Goal: Task Accomplishment & Management: Manage account settings

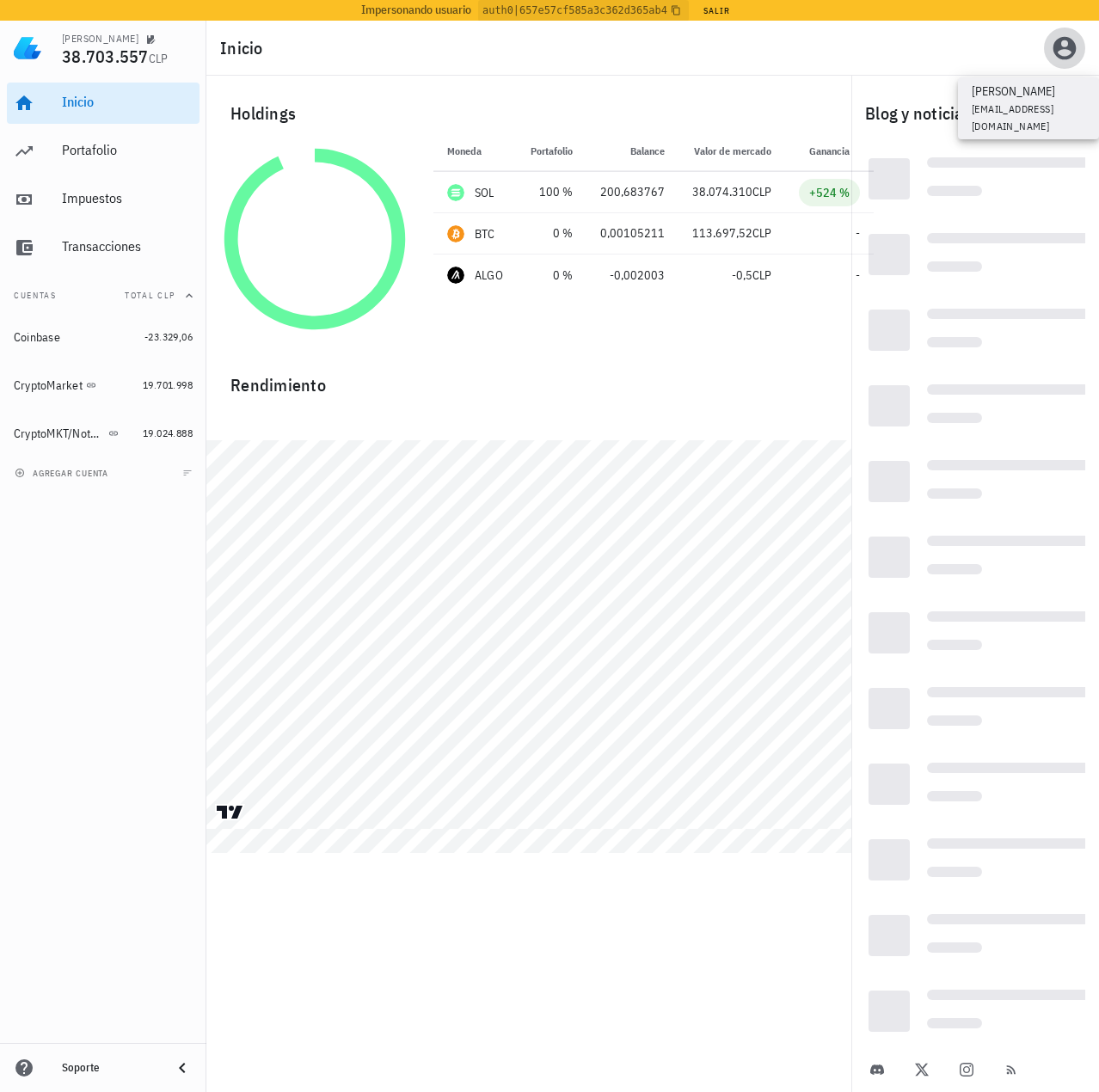
click at [1062, 42] on icon "button" at bounding box center [1064, 48] width 28 height 28
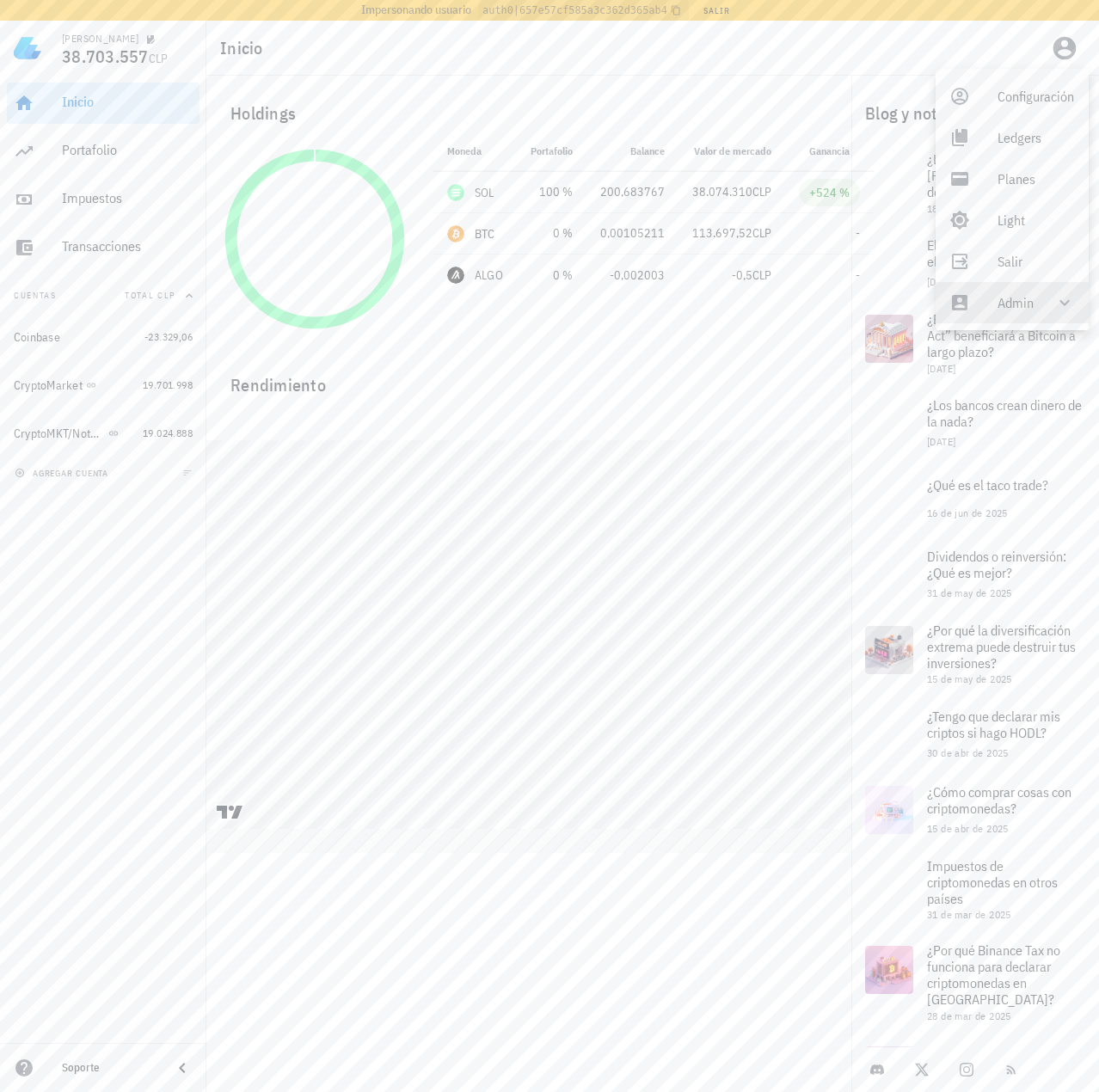
click at [1007, 313] on div "Admin" at bounding box center [1015, 302] width 36 height 34
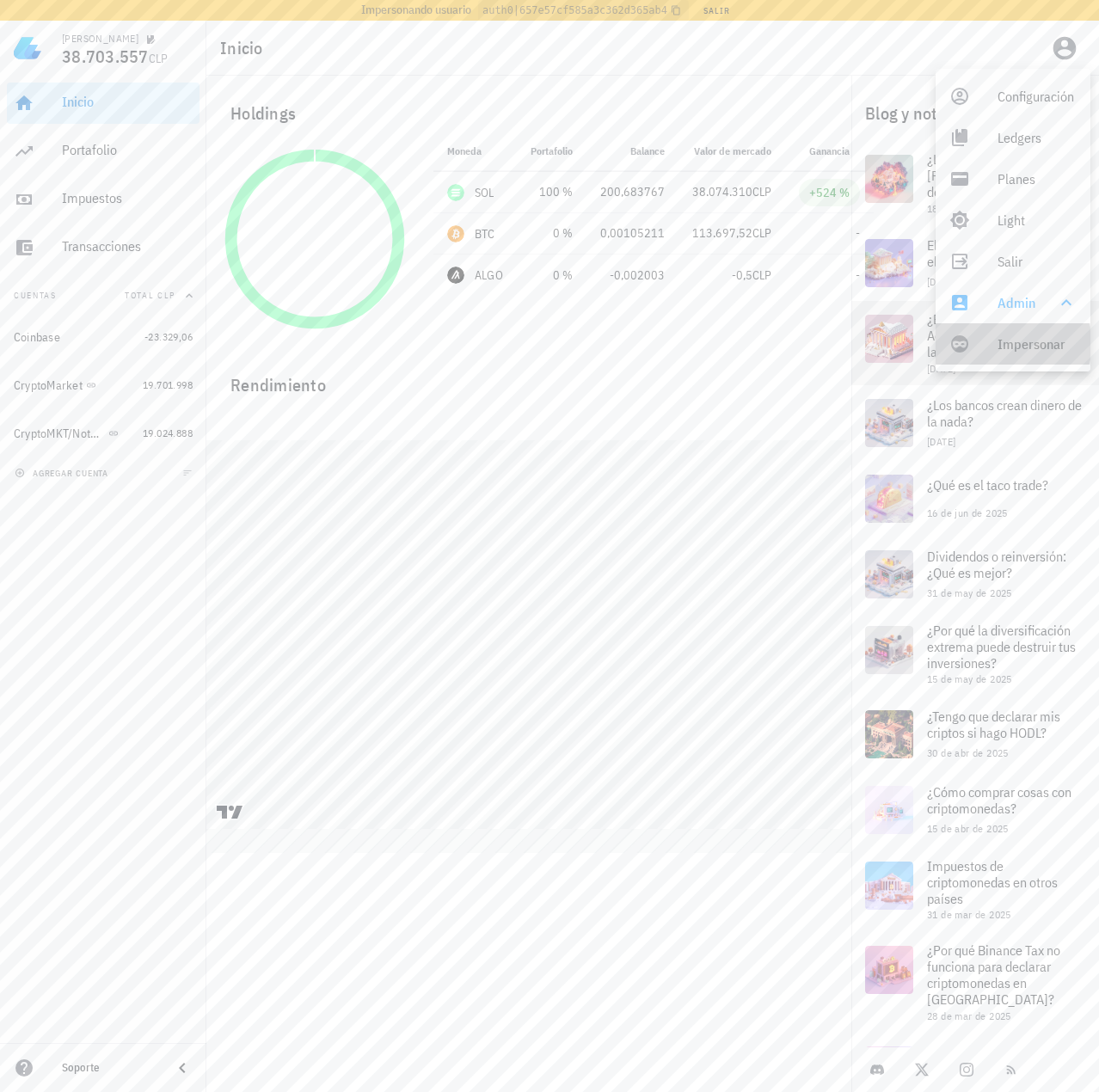
drag, startPoint x: 976, startPoint y: 350, endPoint x: 967, endPoint y: 344, distance: 10.8
click at [975, 350] on link "Impersonar" at bounding box center [1012, 343] width 154 height 41
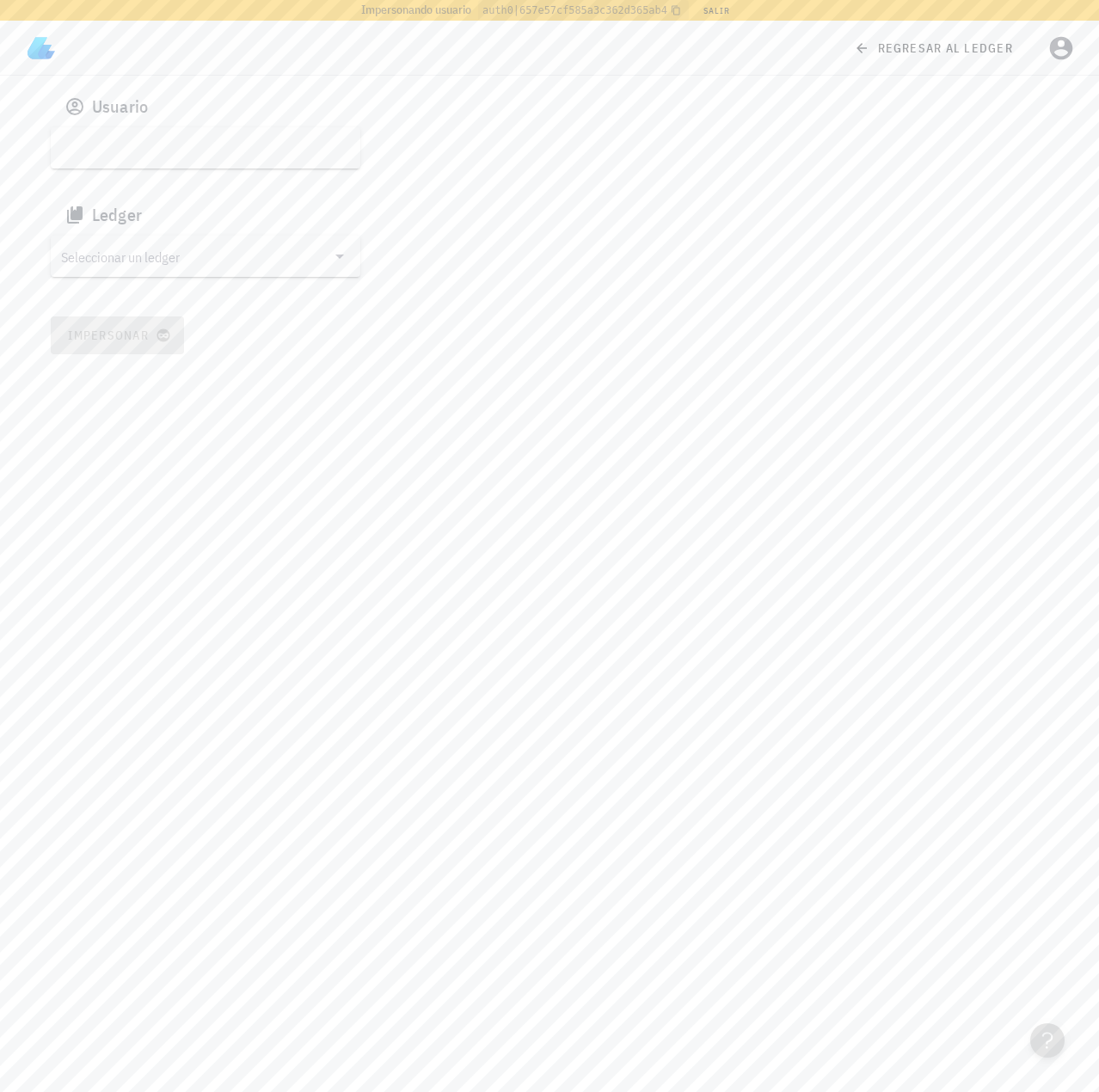
click at [240, 145] on input "text" at bounding box center [203, 148] width 285 height 28
paste input "google-oauth2|109119826671371813627"
type input "google-oauth2|109119826671371813627"
click at [228, 263] on input "text" at bounding box center [193, 255] width 265 height 28
click at [158, 266] on div "[PERSON_NAME]" at bounding box center [219, 257] width 254 height 16
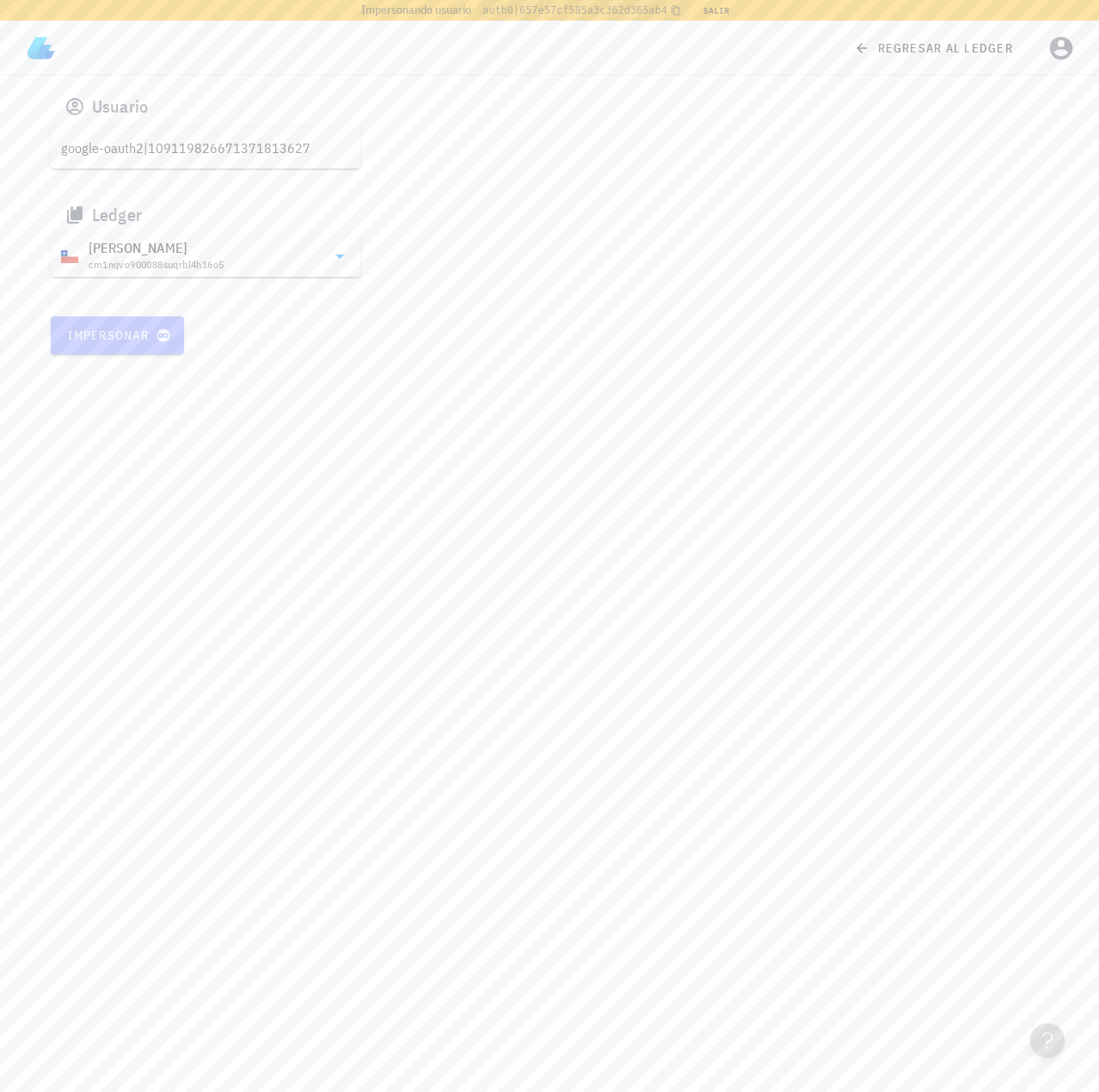
click at [145, 332] on span "Impersonar" at bounding box center [117, 335] width 101 height 15
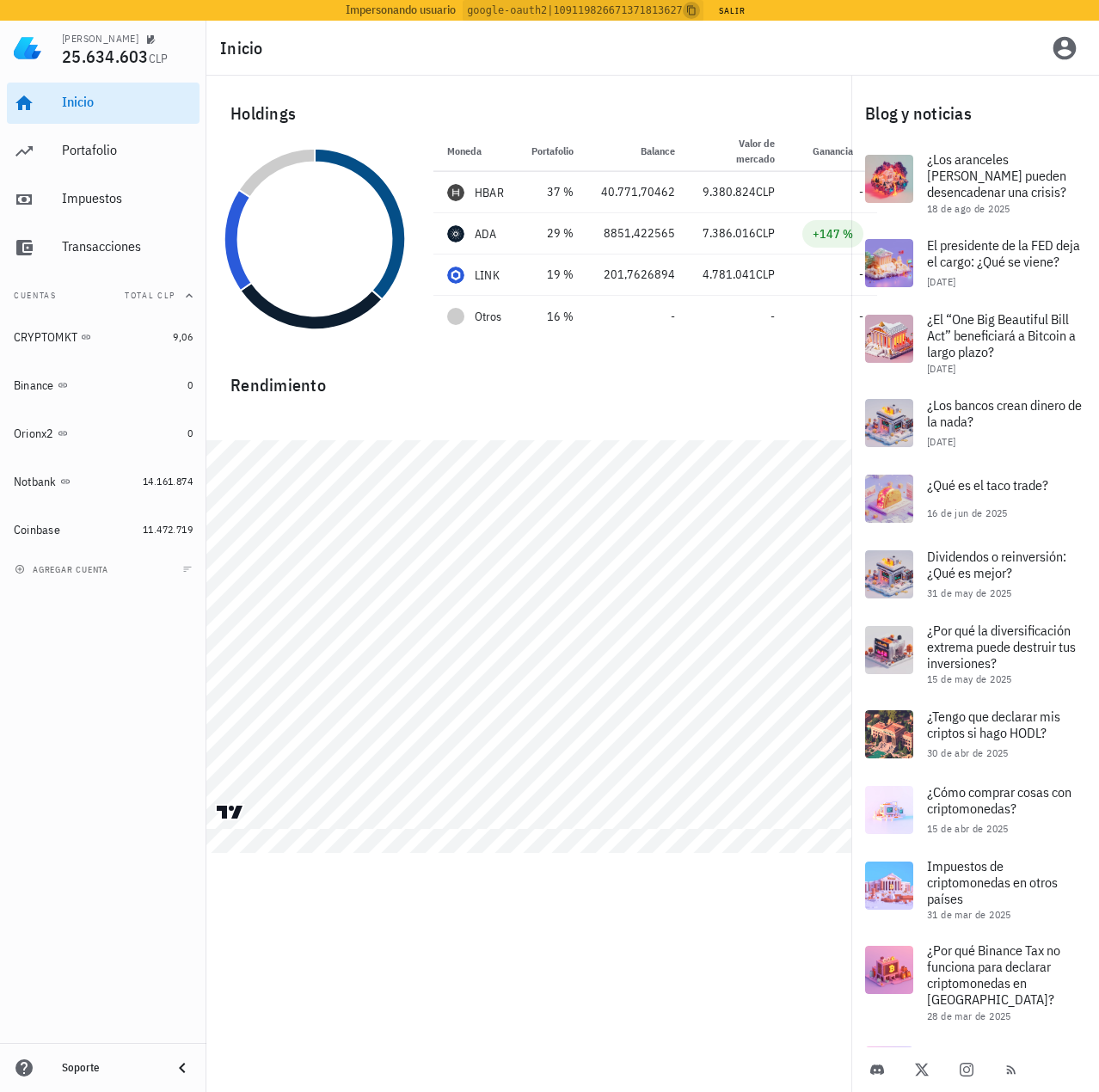
click at [687, 8] on icon "button" at bounding box center [691, 10] width 9 height 10
click at [136, 334] on div "CRYPTOMKT" at bounding box center [90, 336] width 153 height 16
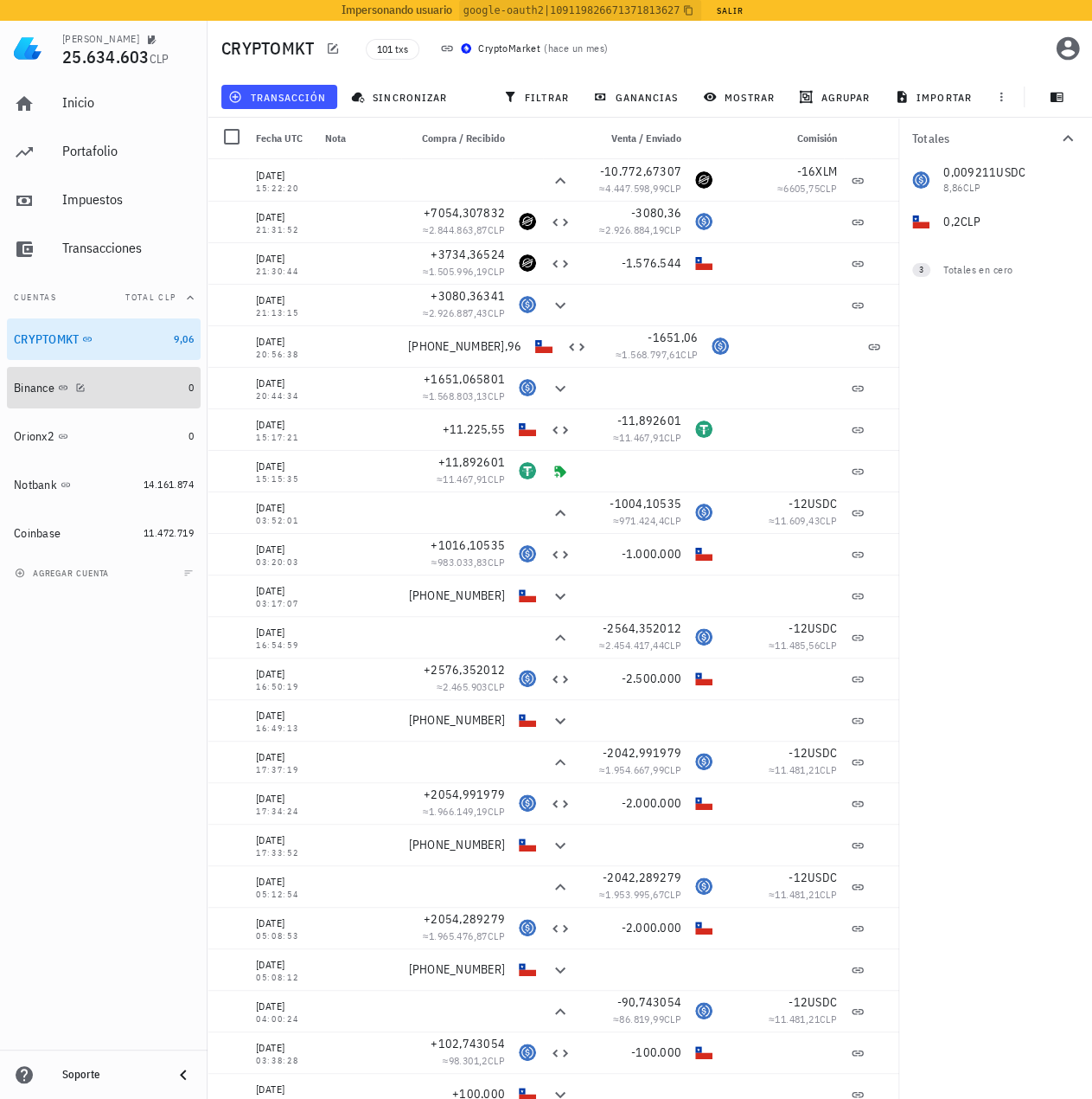
click at [154, 386] on div "Binance" at bounding box center [97, 387] width 168 height 16
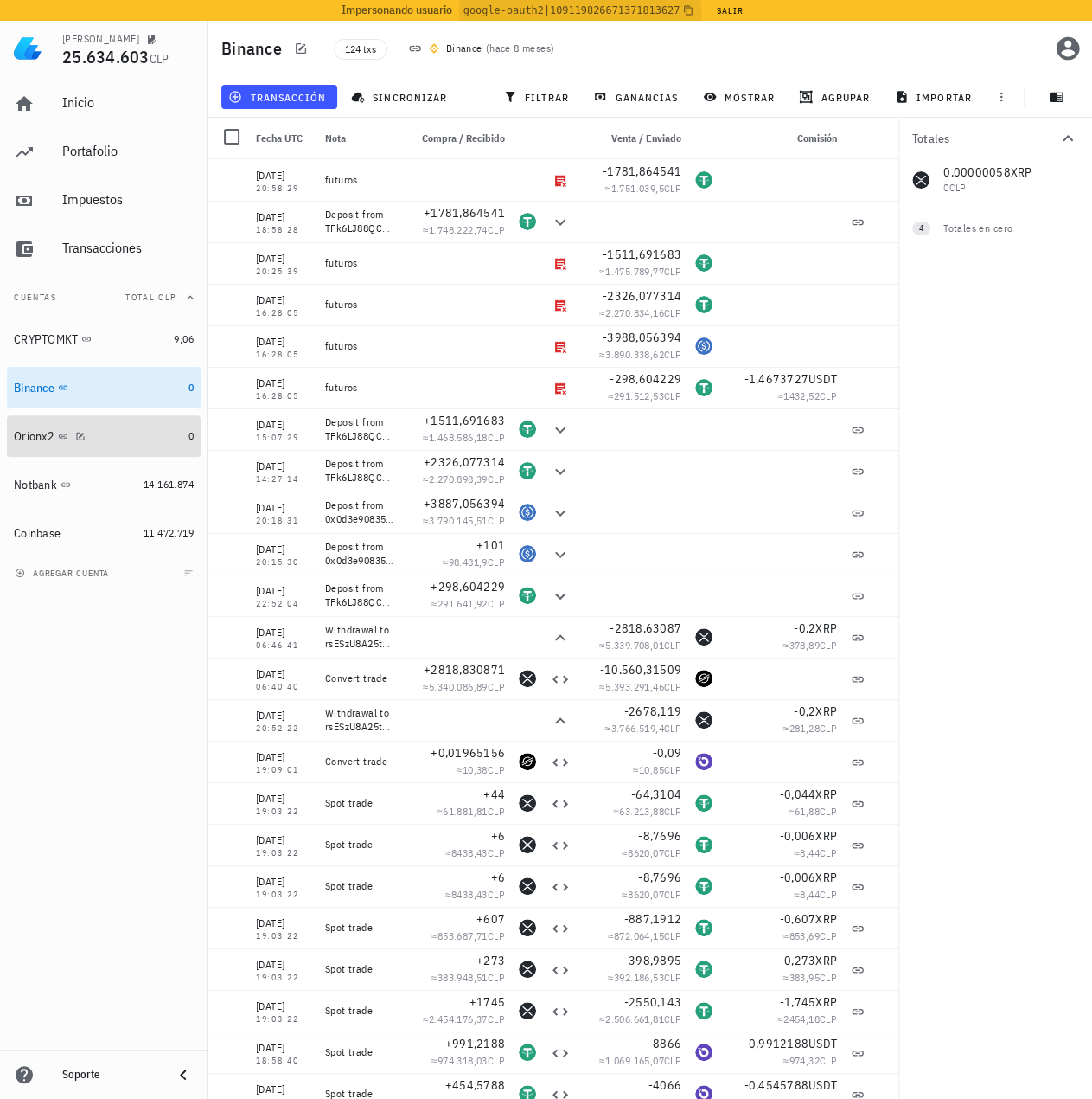
click at [144, 437] on div "Orionx2" at bounding box center [97, 435] width 168 height 16
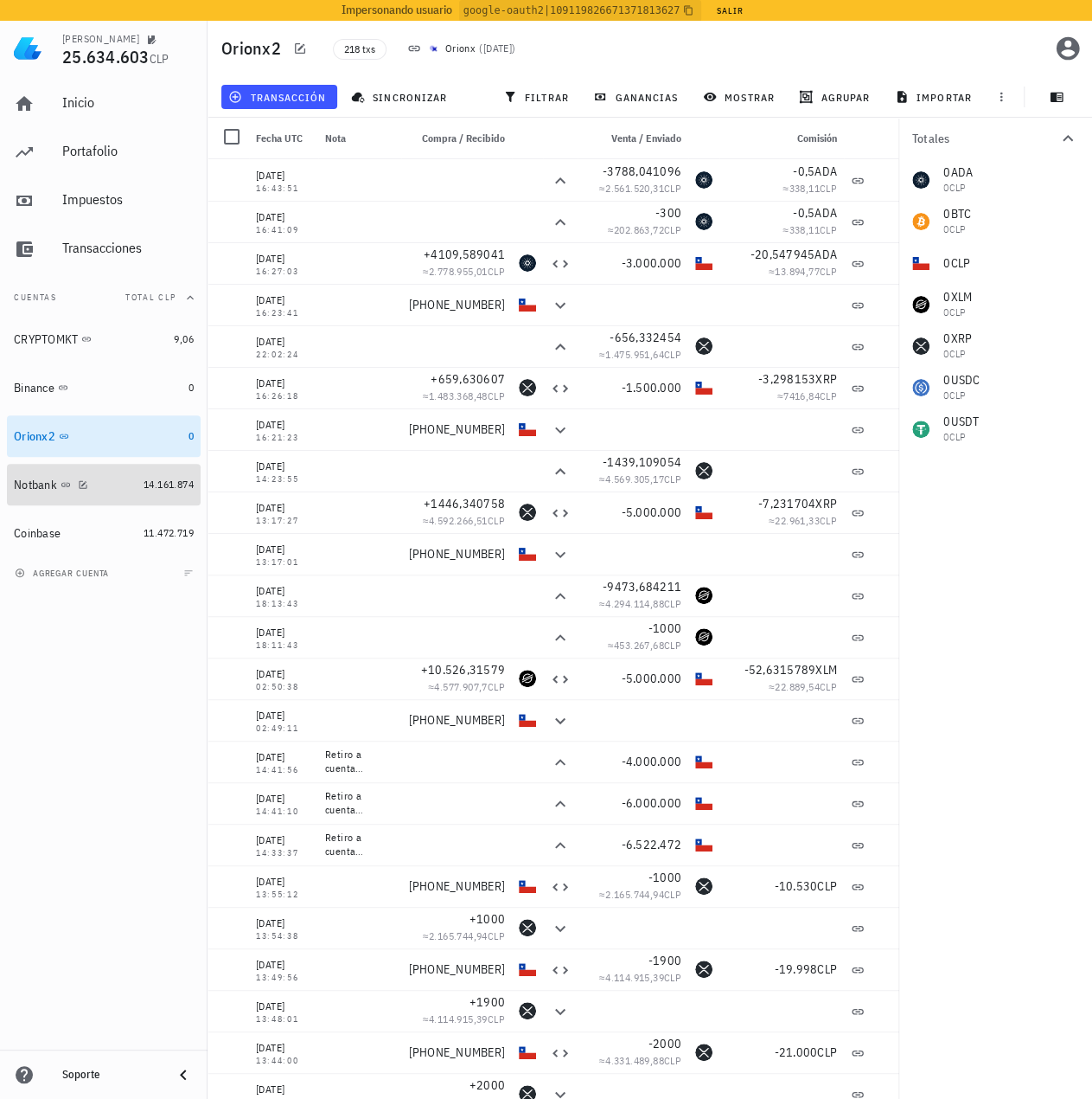
click at [119, 483] on div "Notbank" at bounding box center [75, 484] width 123 height 16
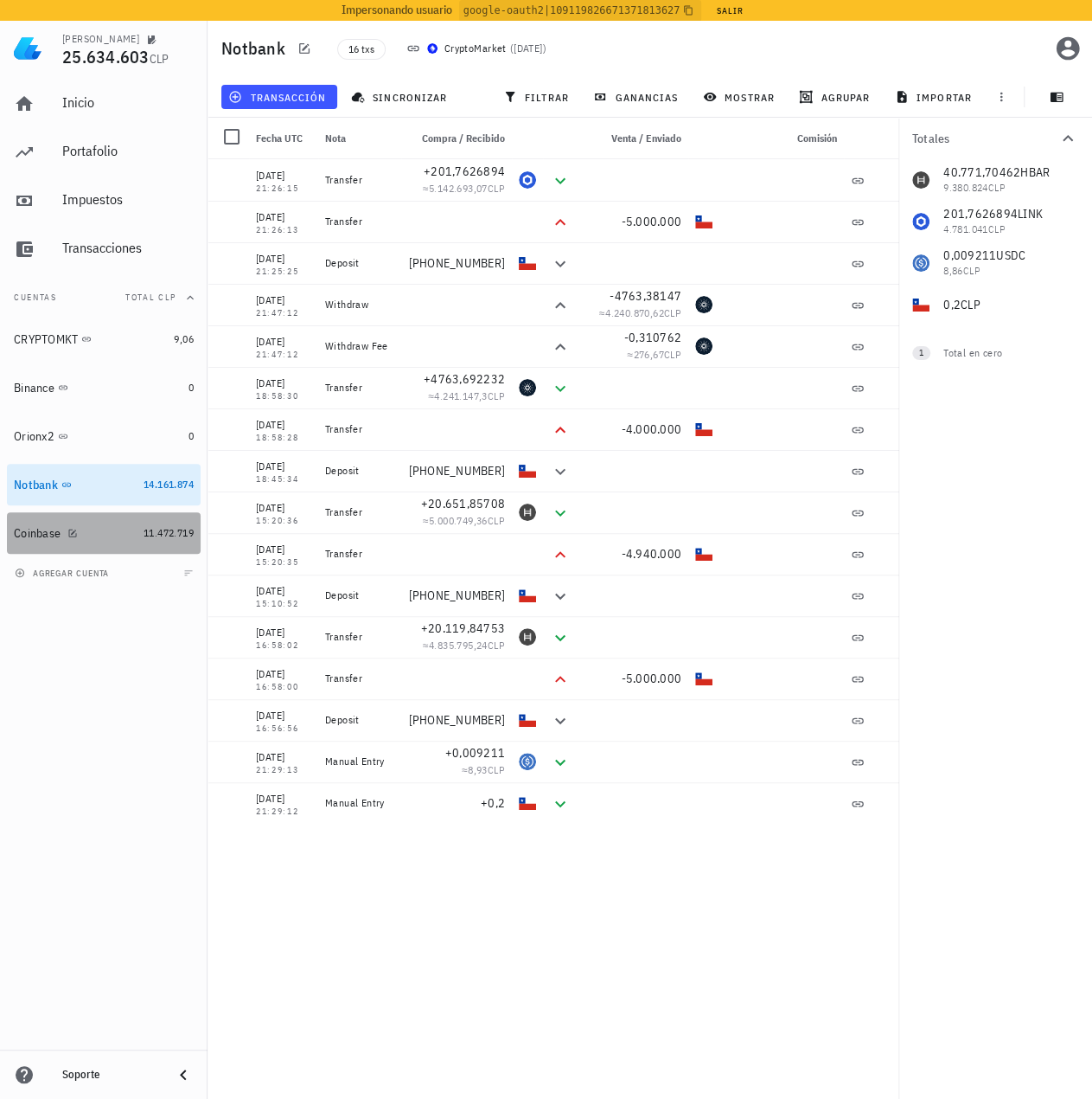
click at [114, 533] on div "Coinbase" at bounding box center [75, 533] width 123 height 16
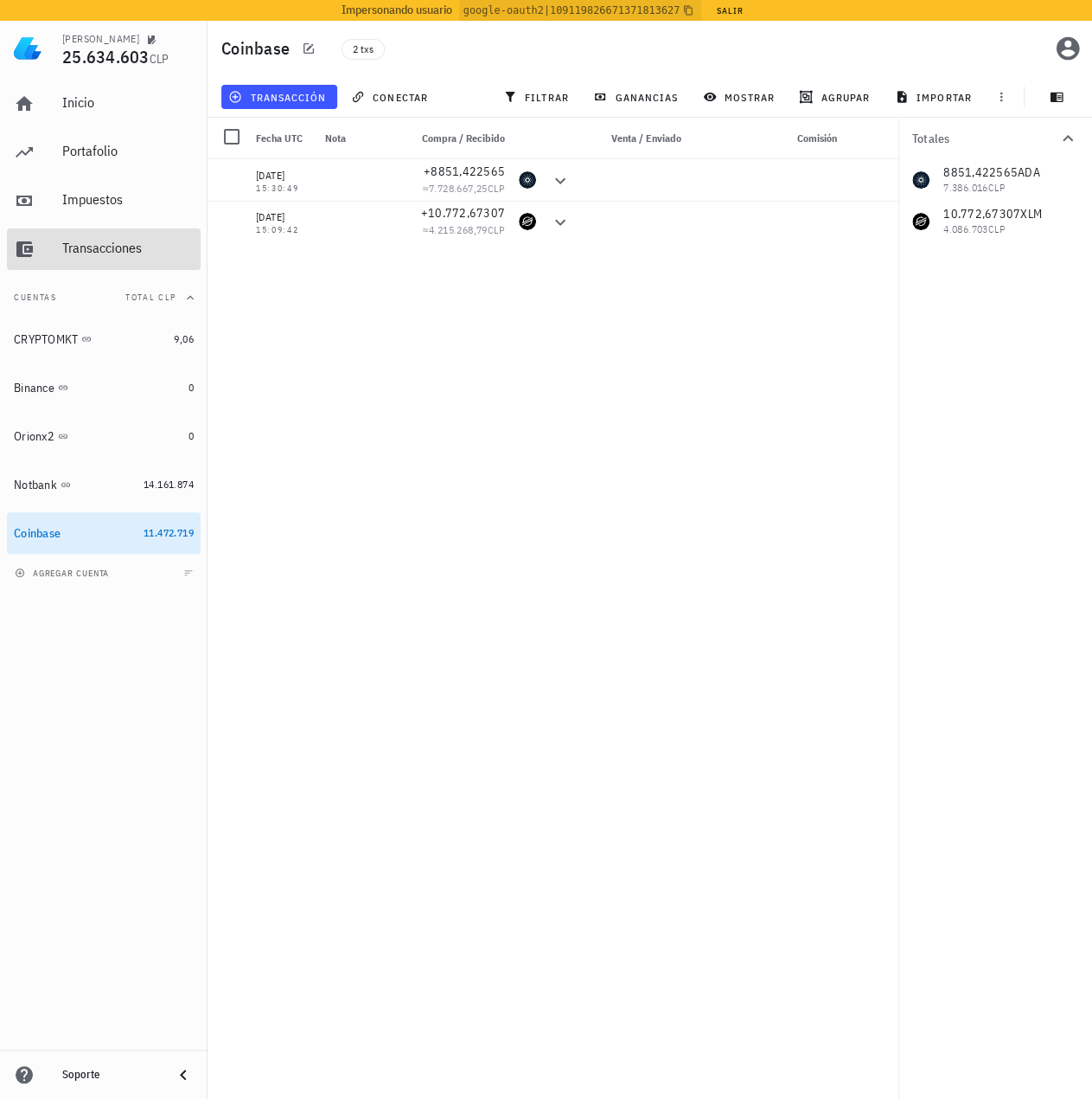
click at [138, 261] on div "Transacciones" at bounding box center [128, 248] width 131 height 39
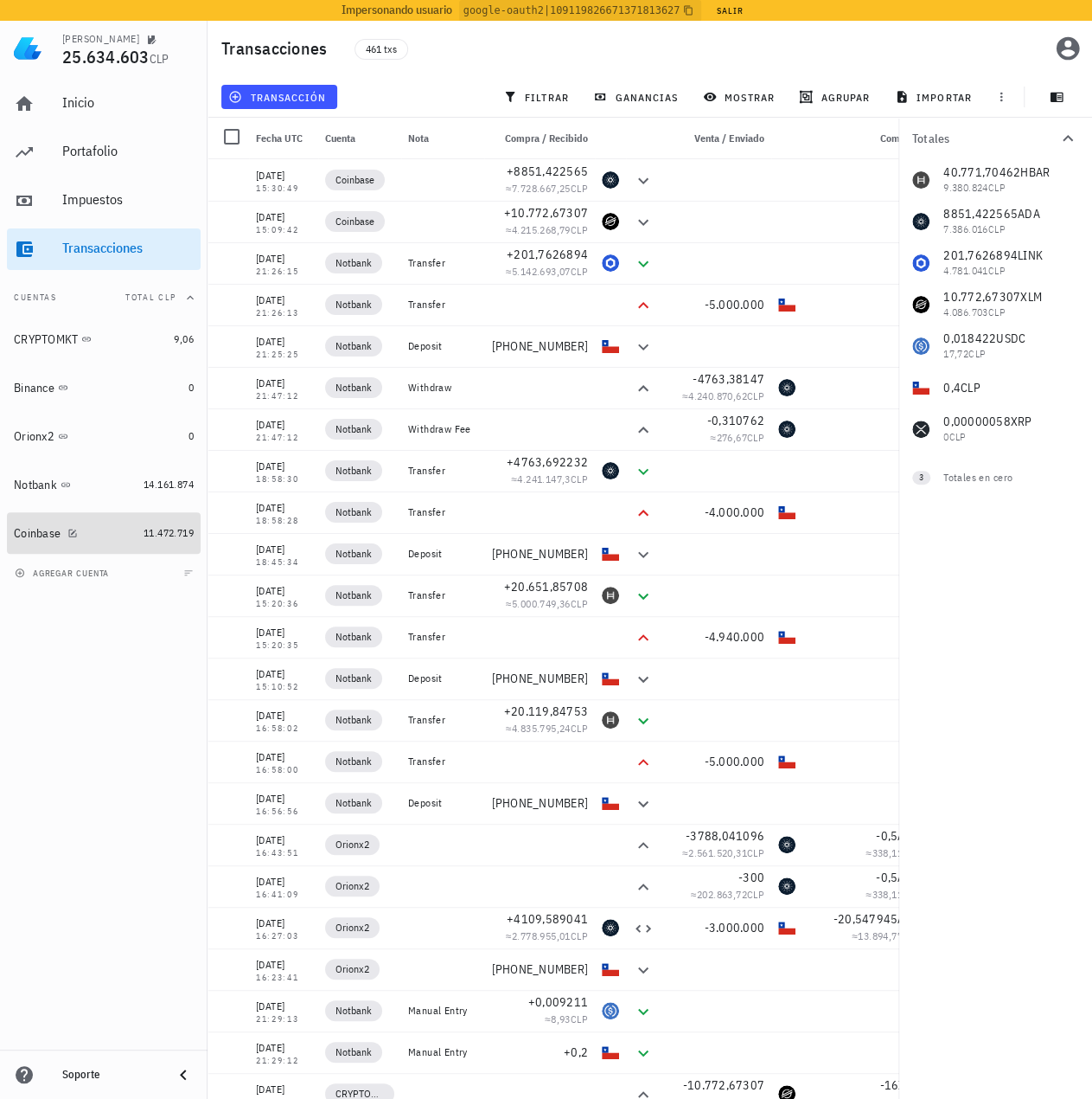
click at [123, 531] on div "Coinbase" at bounding box center [75, 533] width 123 height 16
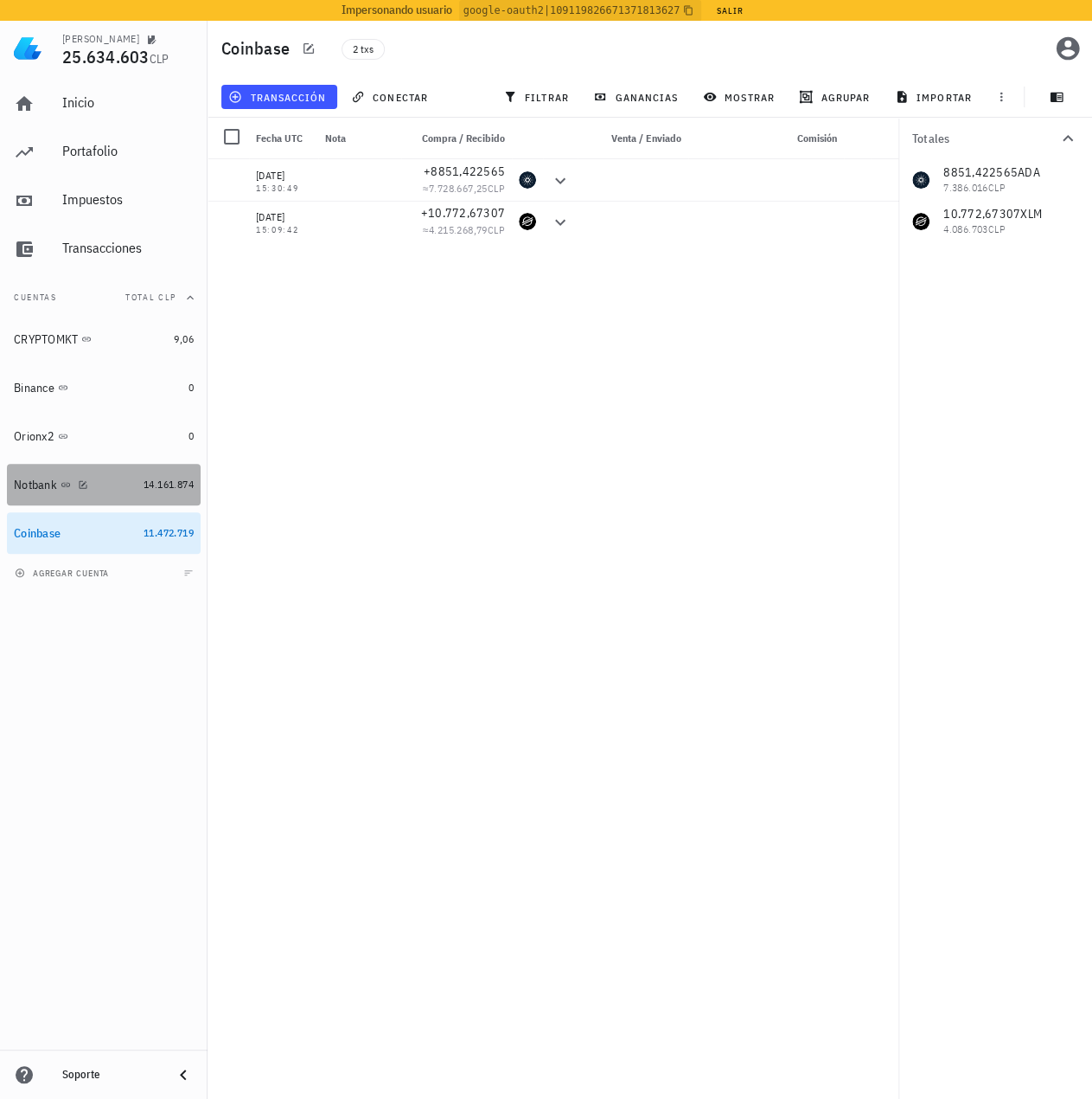
click at [127, 470] on div "Notbank" at bounding box center [75, 484] width 123 height 37
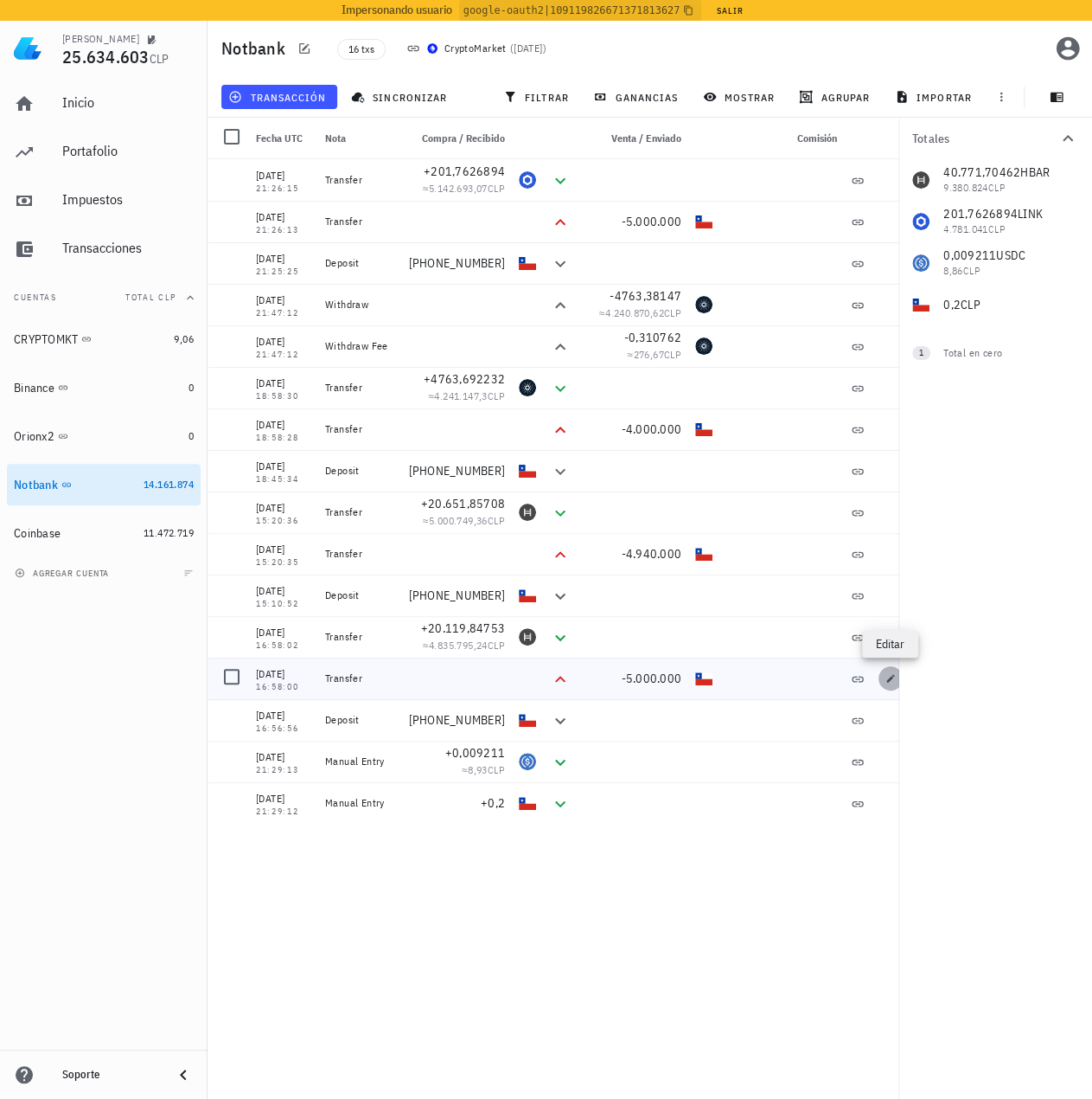
click at [884, 678] on span "button" at bounding box center [890, 678] width 24 height 11
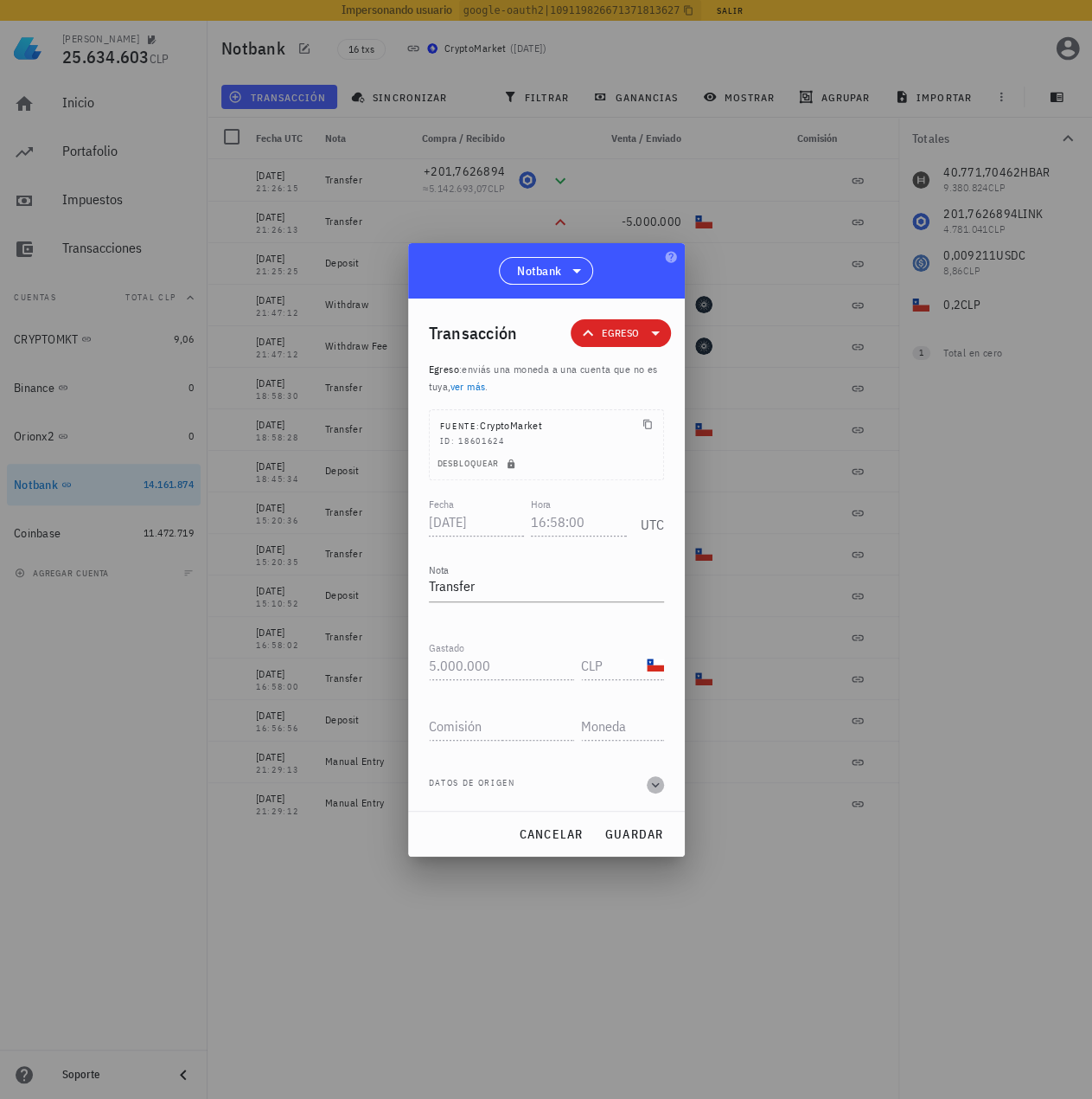
click at [658, 784] on icon "button" at bounding box center [656, 784] width 15 height 21
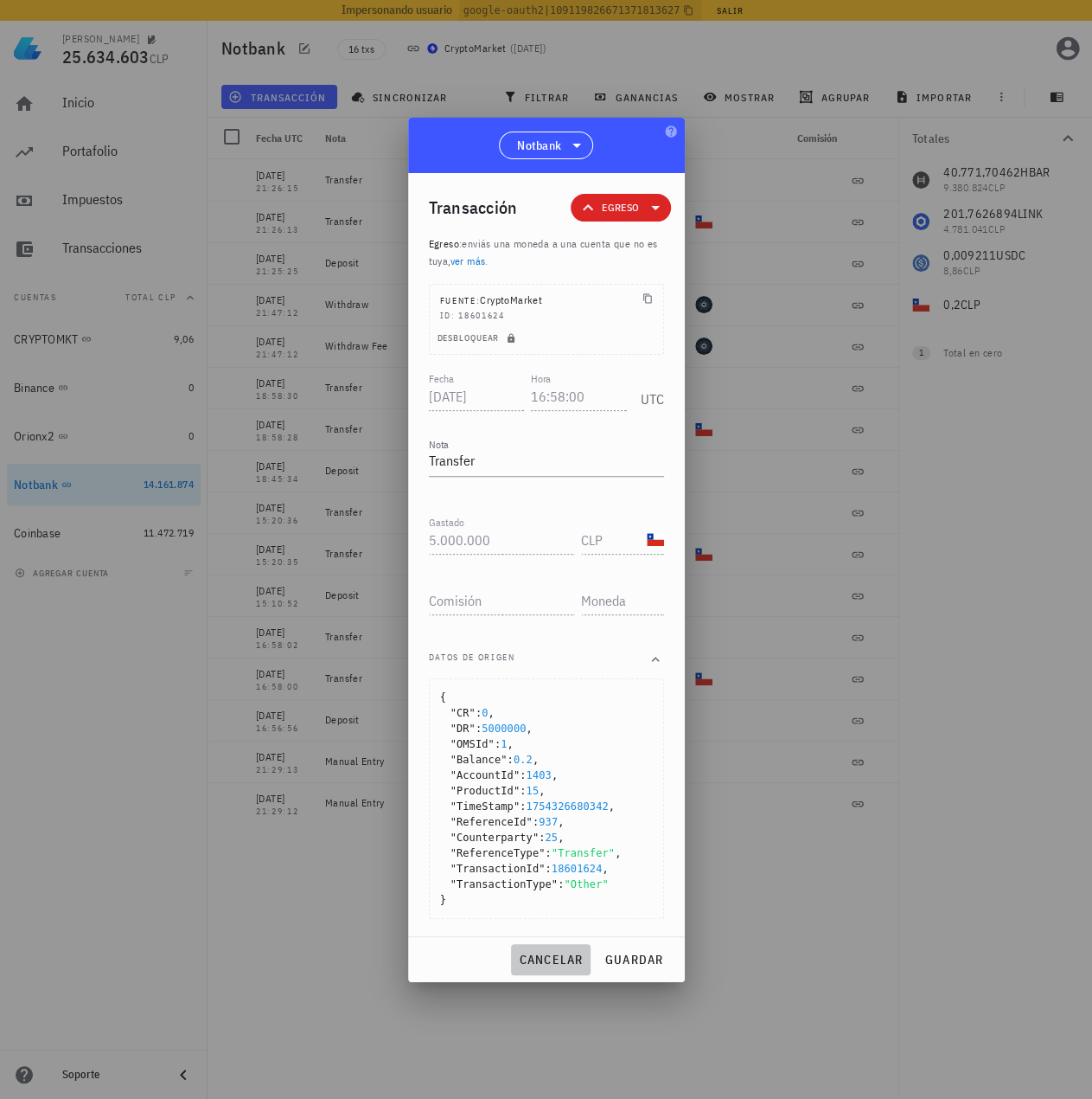
click at [546, 958] on span "cancelar" at bounding box center [550, 959] width 65 height 15
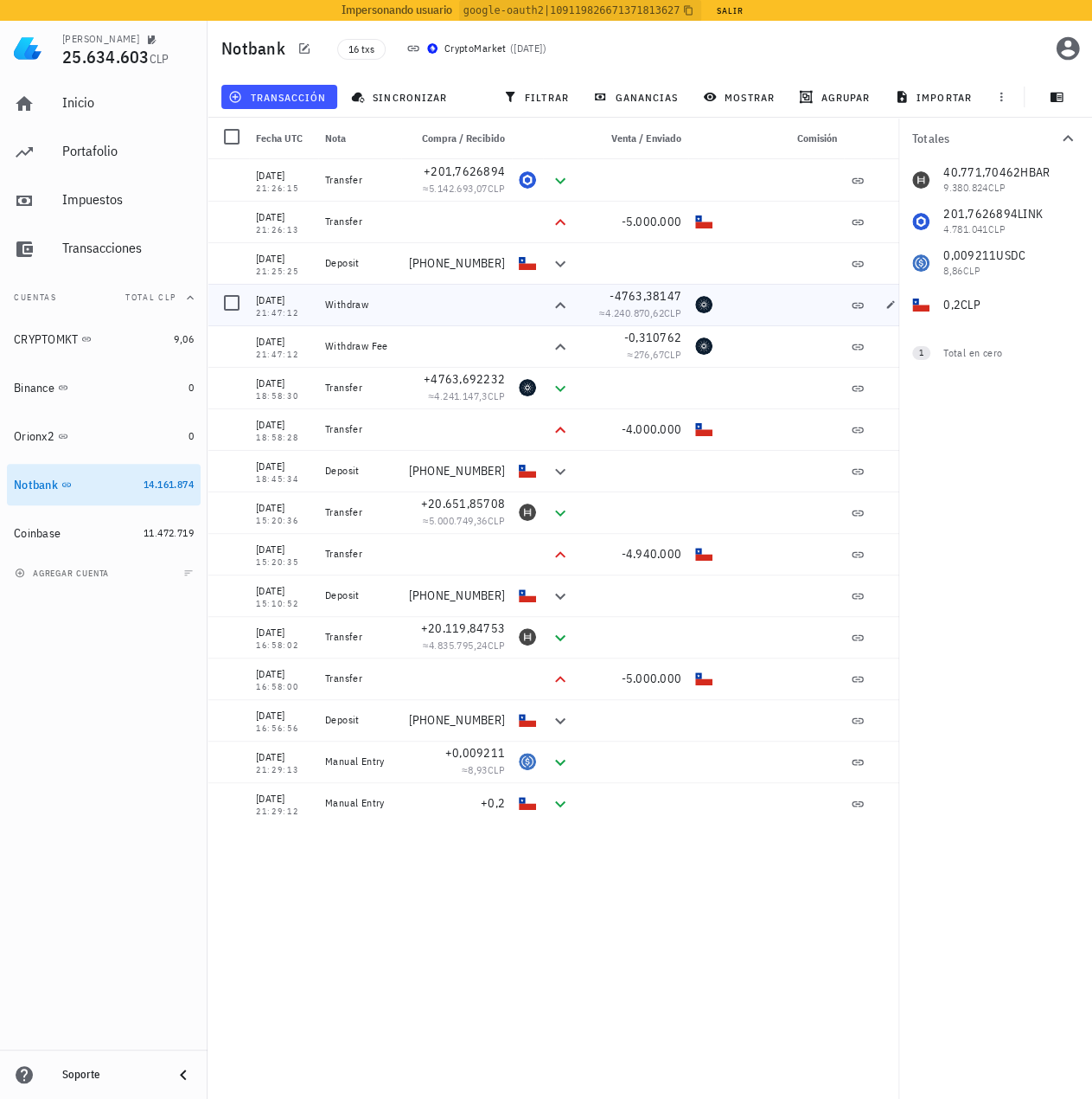
click at [464, 320] on div at bounding box center [456, 304] width 110 height 41
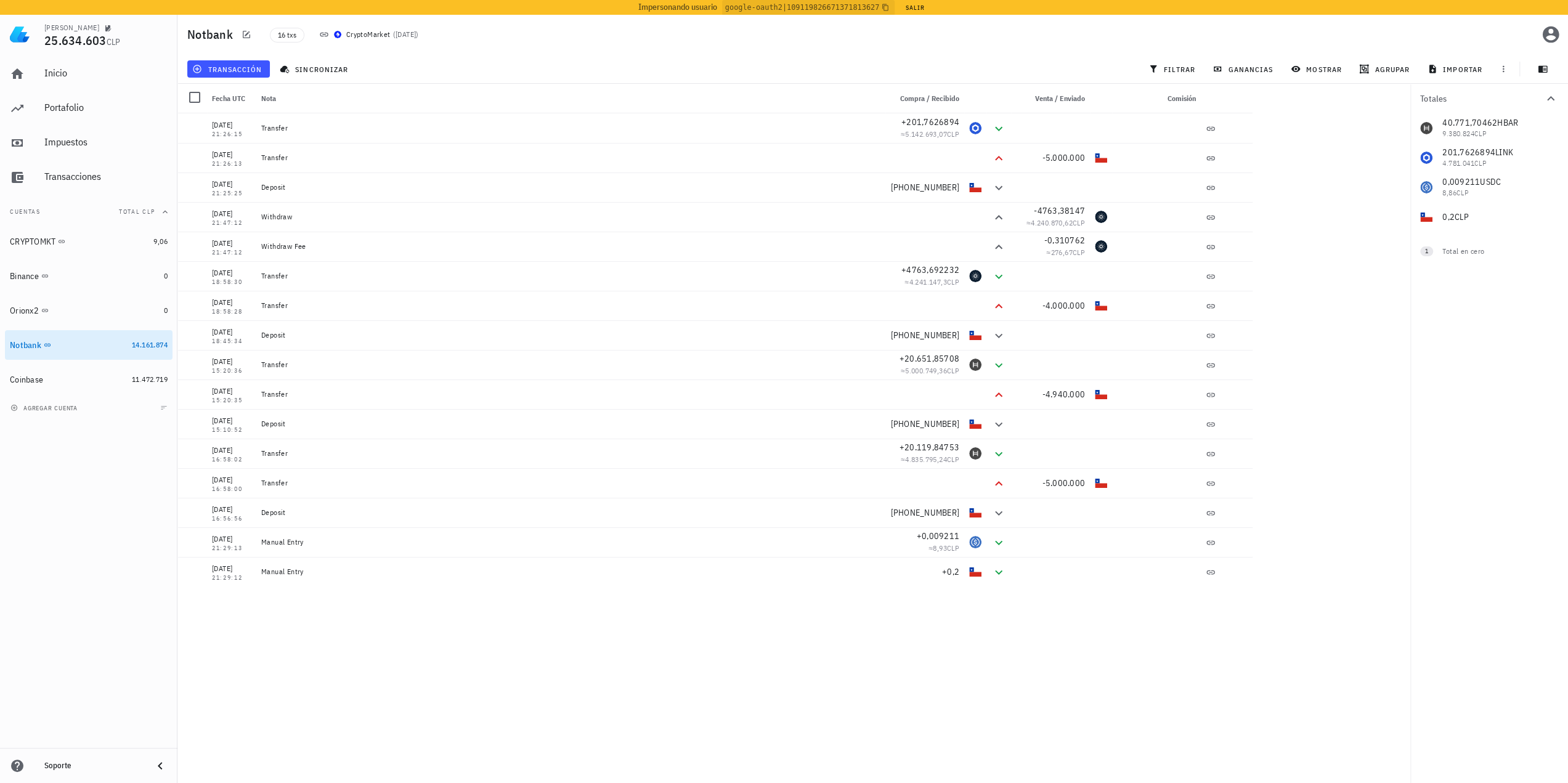
click at [406, 657] on div "21/08/2025 21:26:15 Transfer +201,7626894 ≈ 5.142.693,07 CLP 21/08/2025 21:26:1…" at bounding box center [715, 451] width 1075 height 675
click at [787, 367] on icon "button" at bounding box center [1233, 365] width 8 height 8
type input "2025-08-05"
type input "15:20:36"
type input "20.651,8570835"
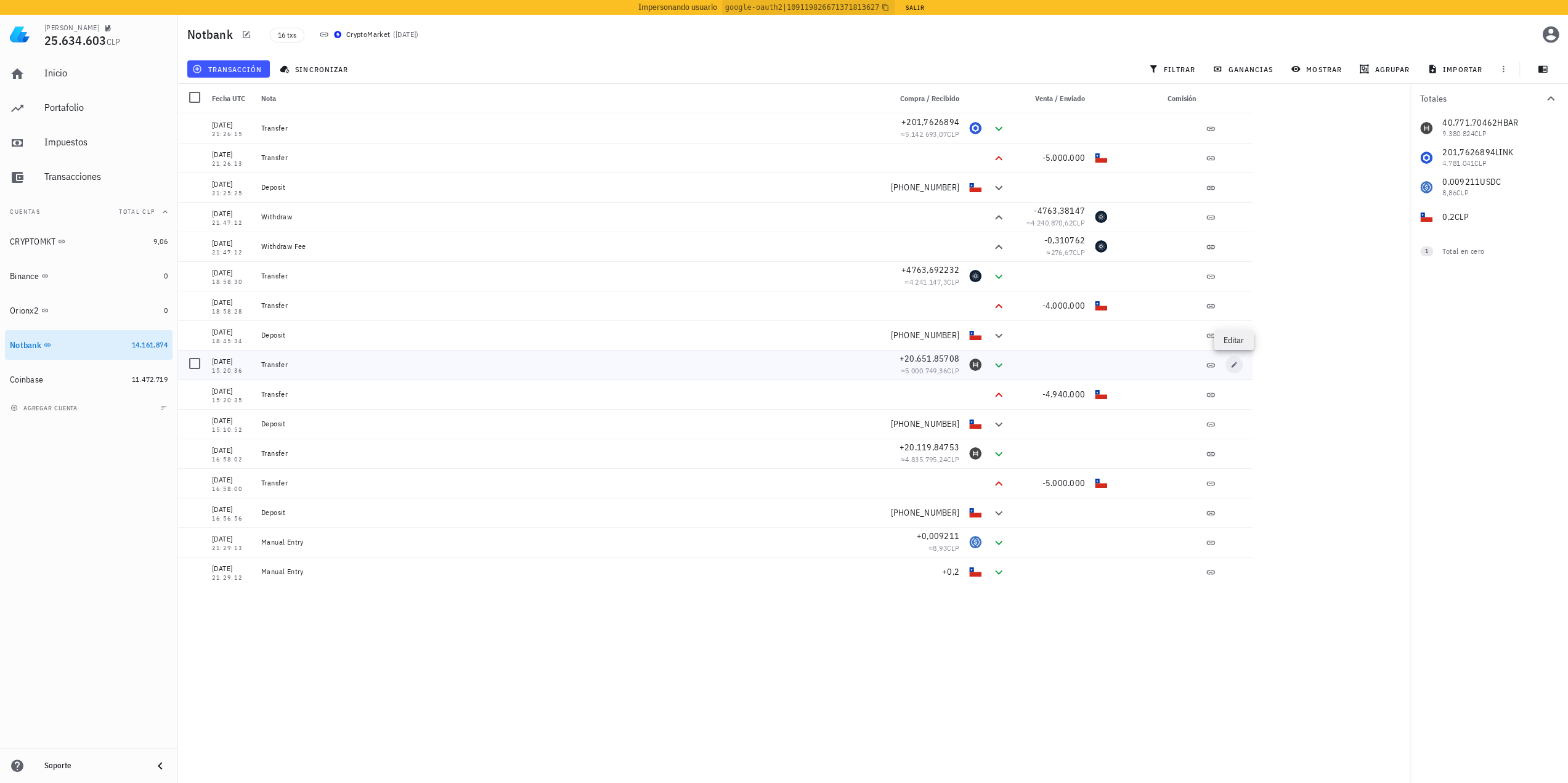
type input "HBAR"
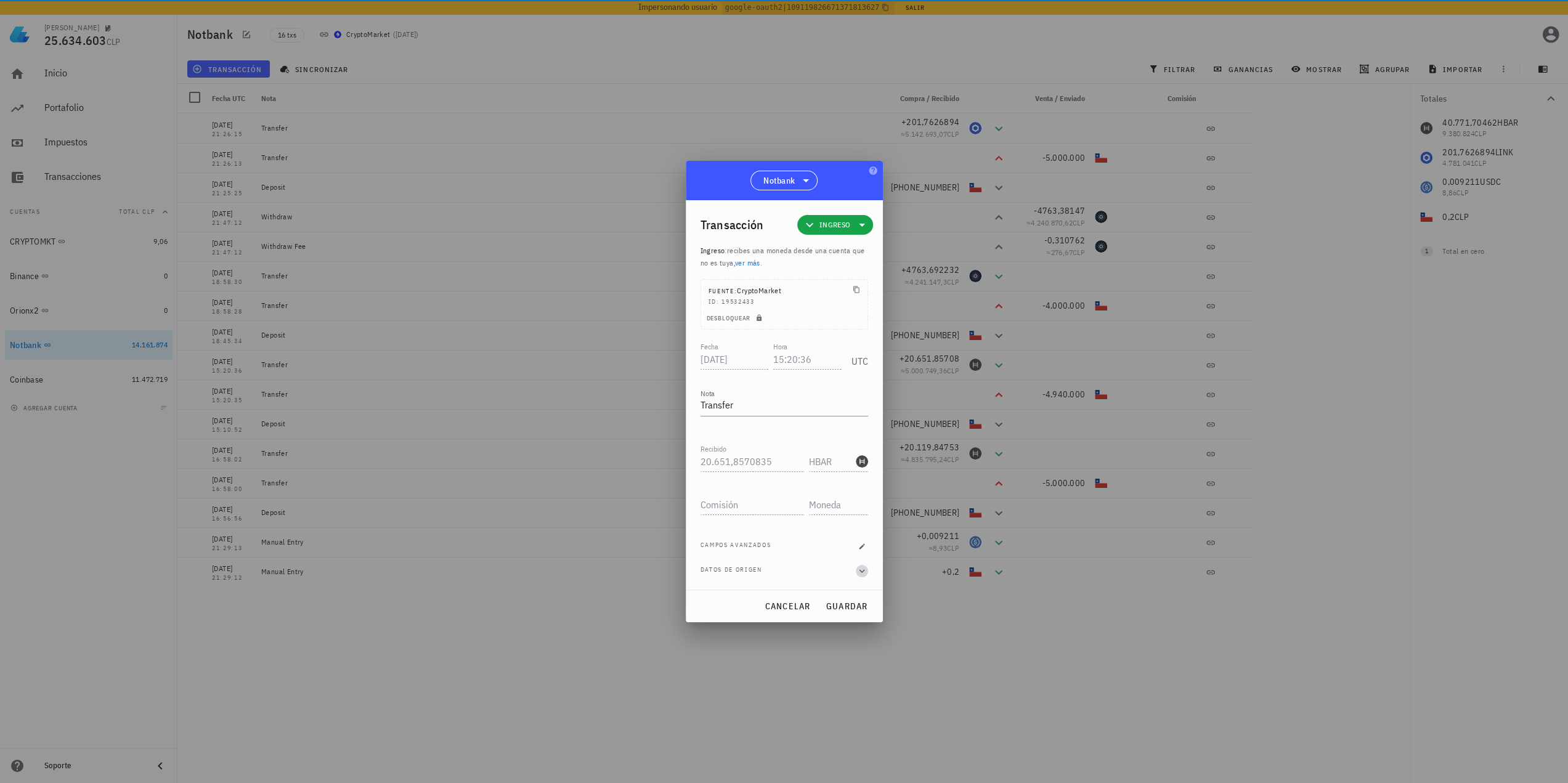
click at [787, 567] on icon "button" at bounding box center [862, 571] width 11 height 15
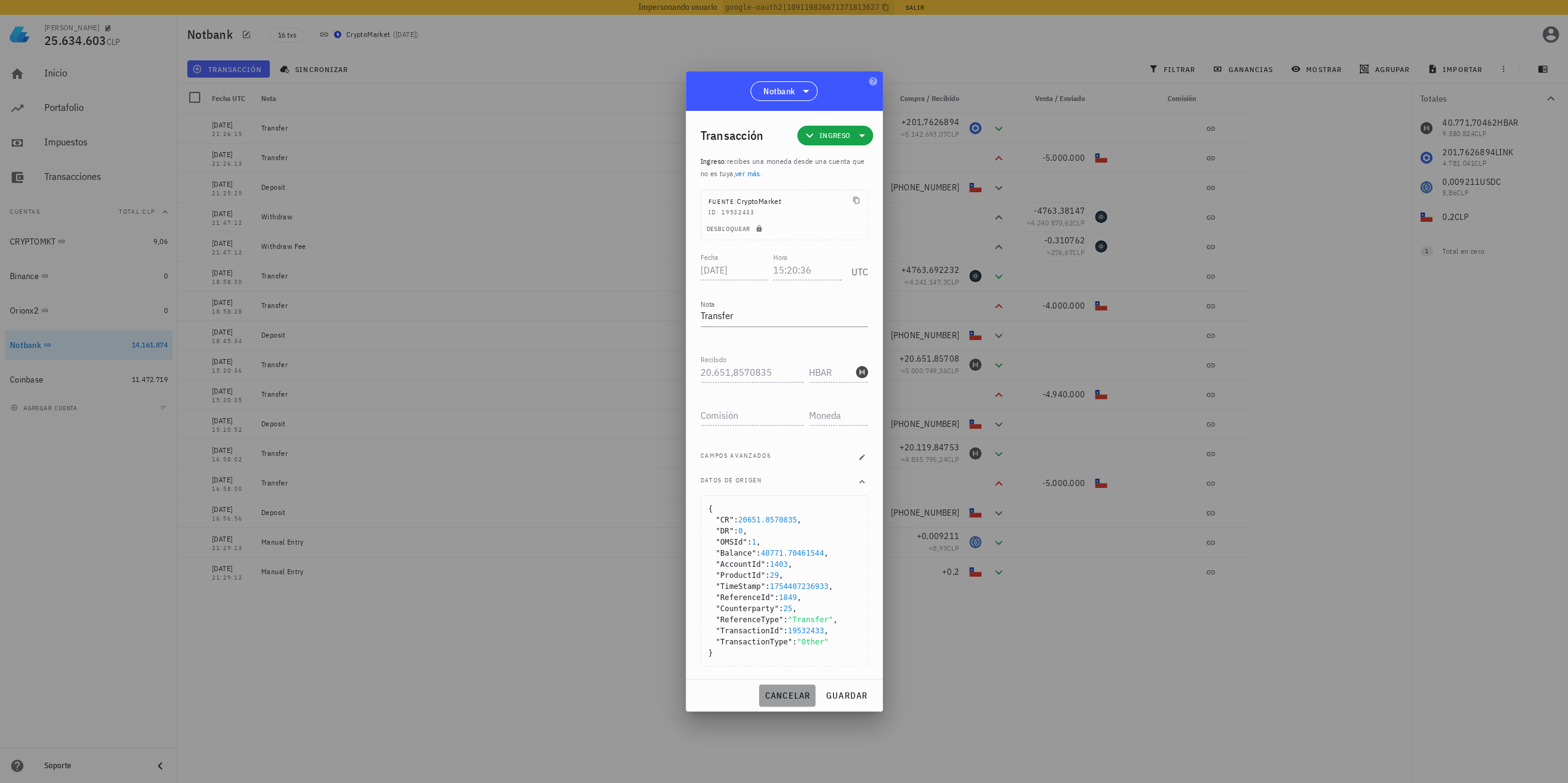
drag, startPoint x: 808, startPoint y: 687, endPoint x: 1003, endPoint y: 536, distance: 246.6
click at [787, 687] on button "cancelar" at bounding box center [787, 696] width 56 height 22
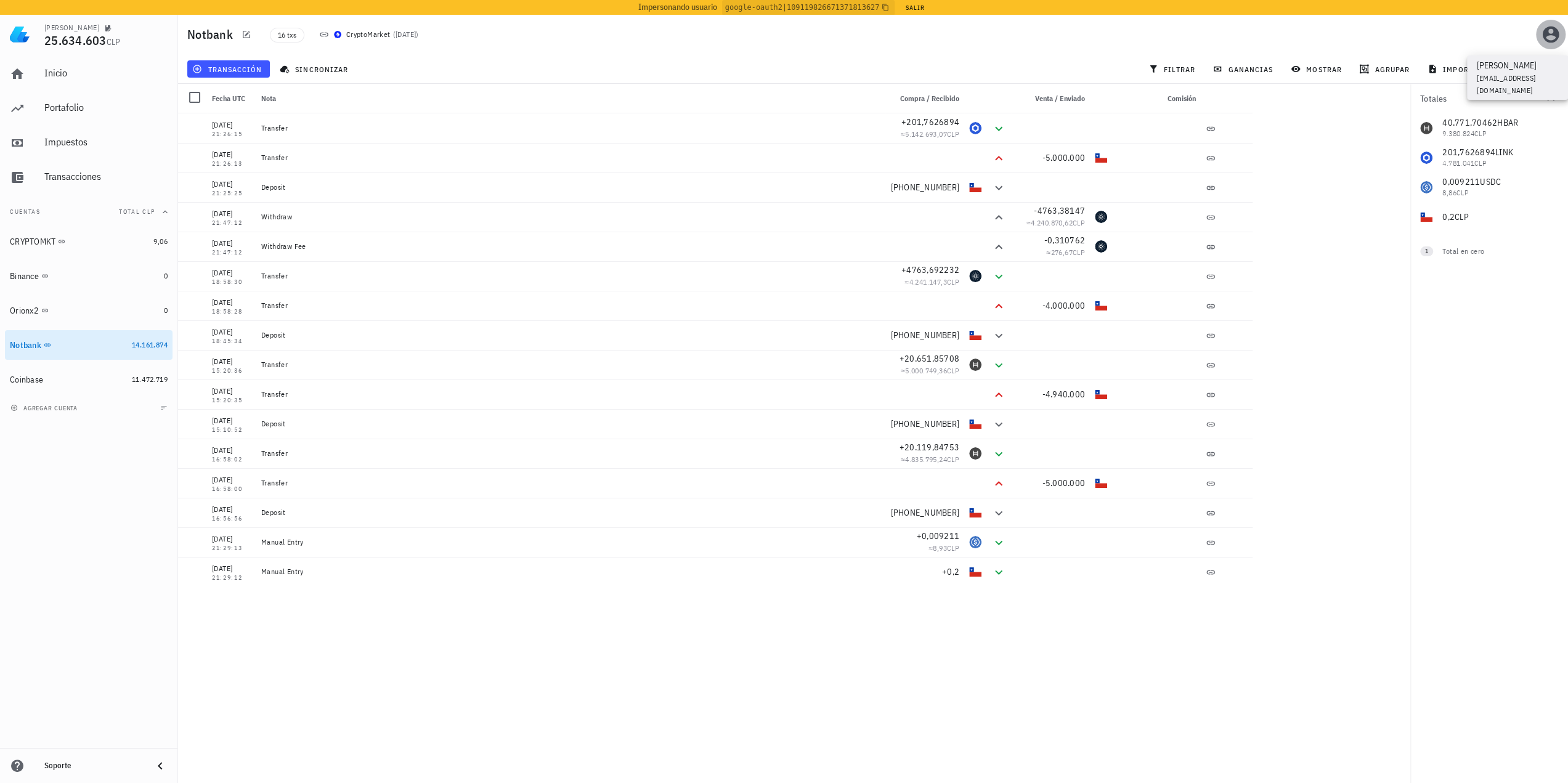
drag, startPoint x: 1543, startPoint y: 37, endPoint x: 1537, endPoint y: 45, distance: 10.0
click at [787, 36] on icon "button" at bounding box center [1551, 35] width 16 height 16
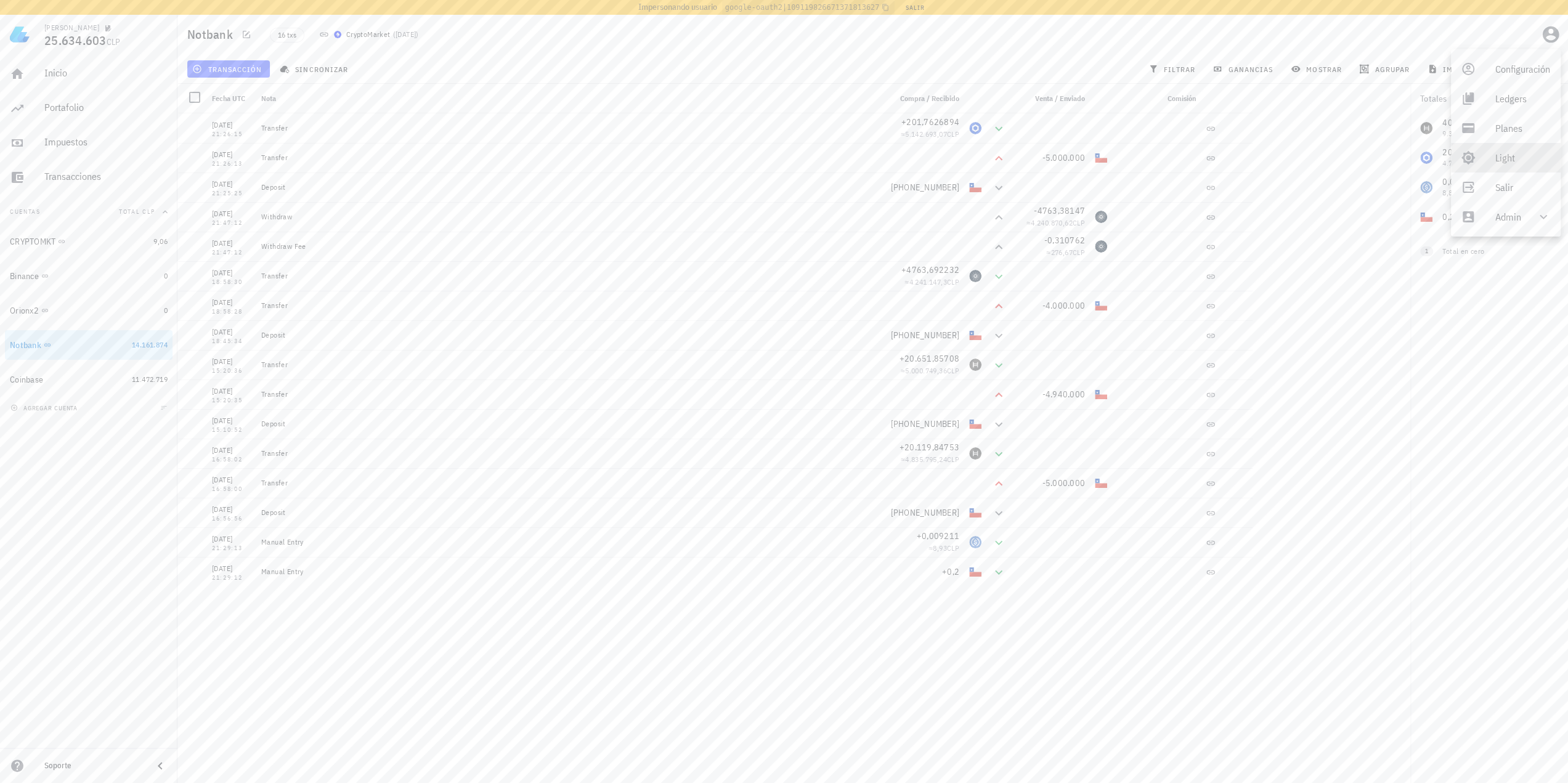
click at [787, 154] on div "Light" at bounding box center [1505, 157] width 110 height 29
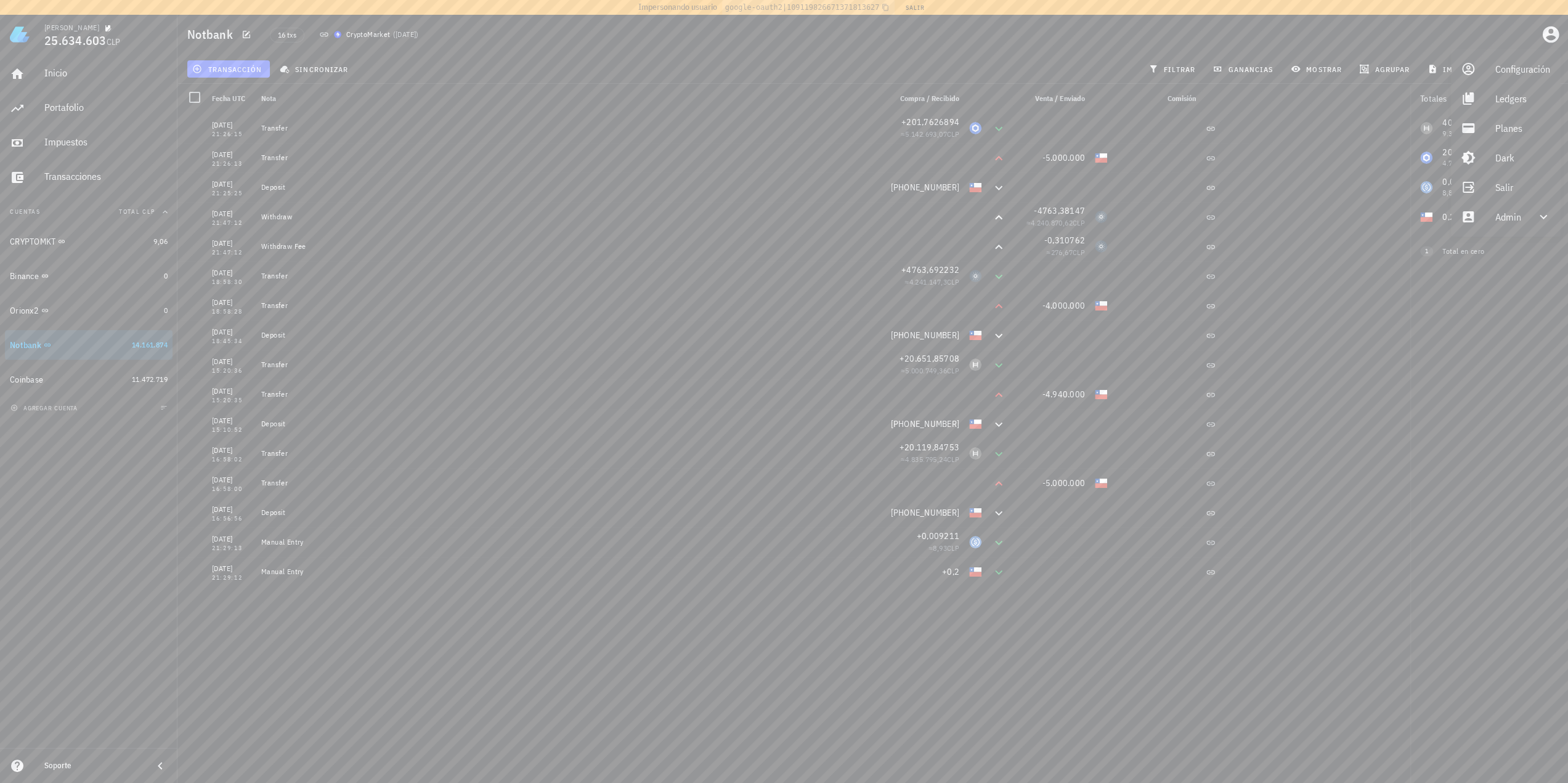
click at [787, 469] on main "0 transacciones en la lista están seleccionadas. Seleccionar todas las transacc…" at bounding box center [784, 394] width 1568 height 788
click at [787, 450] on span "button" at bounding box center [1233, 453] width 17 height 8
type input "2025-08-04"
type input "16:58:02"
type input "20.119,84753194"
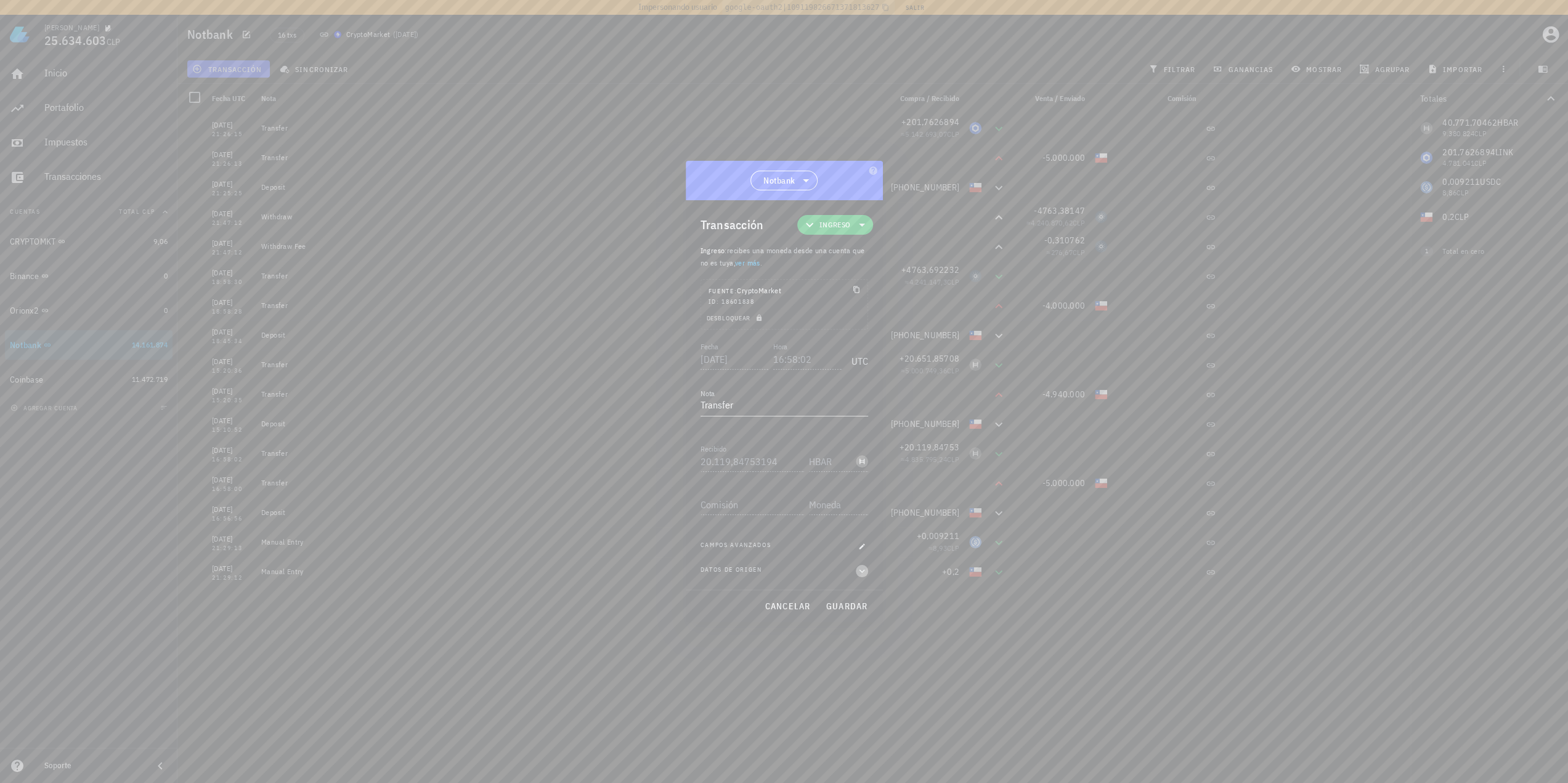
click at [787, 573] on icon "button" at bounding box center [862, 571] width 11 height 15
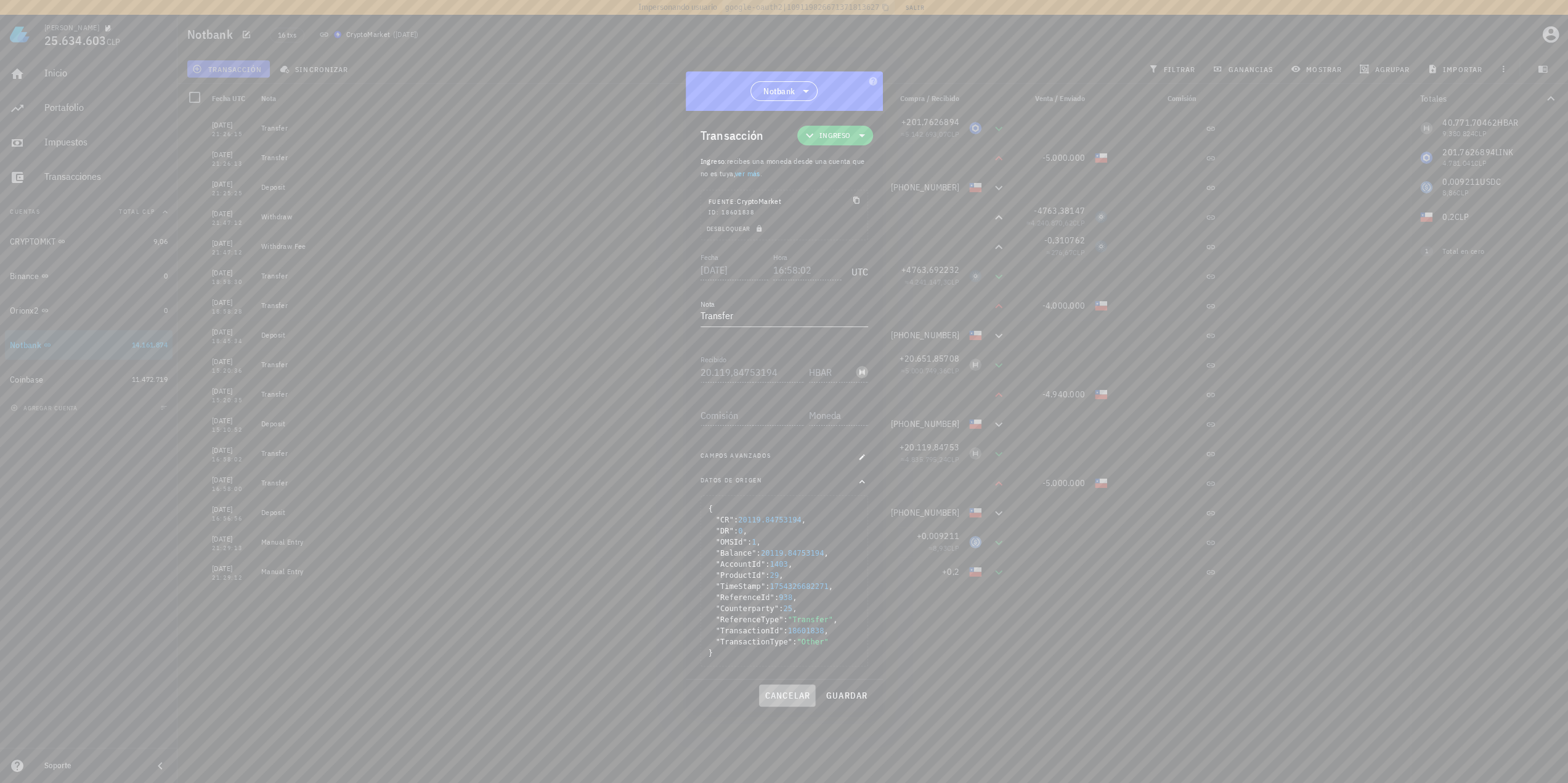
click at [787, 696] on span "cancelar" at bounding box center [787, 696] width 46 height 11
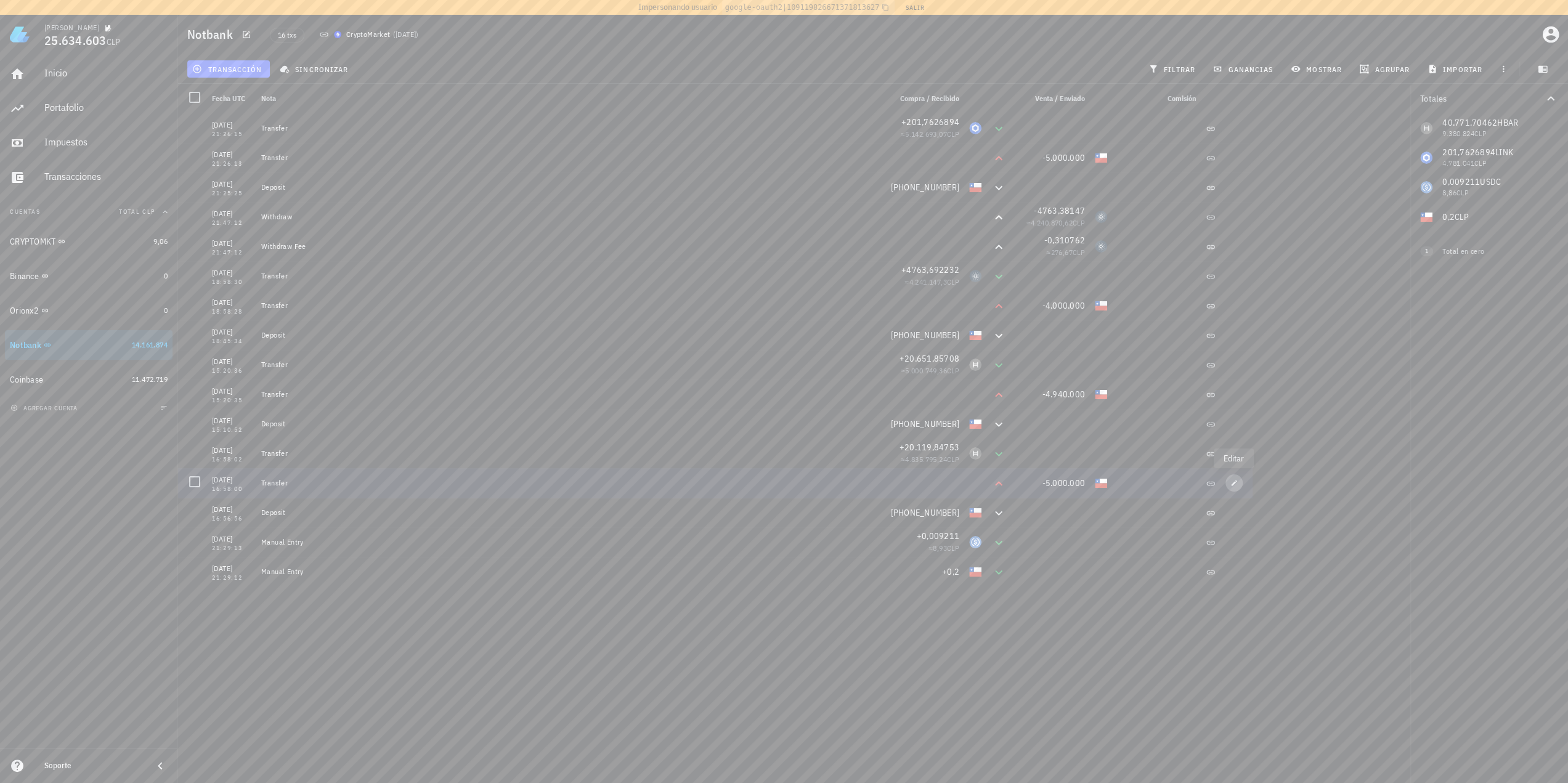
click at [787, 487] on button "button" at bounding box center [1233, 483] width 17 height 17
type input "16:58:00"
type input "5.000.000"
type input "CLP"
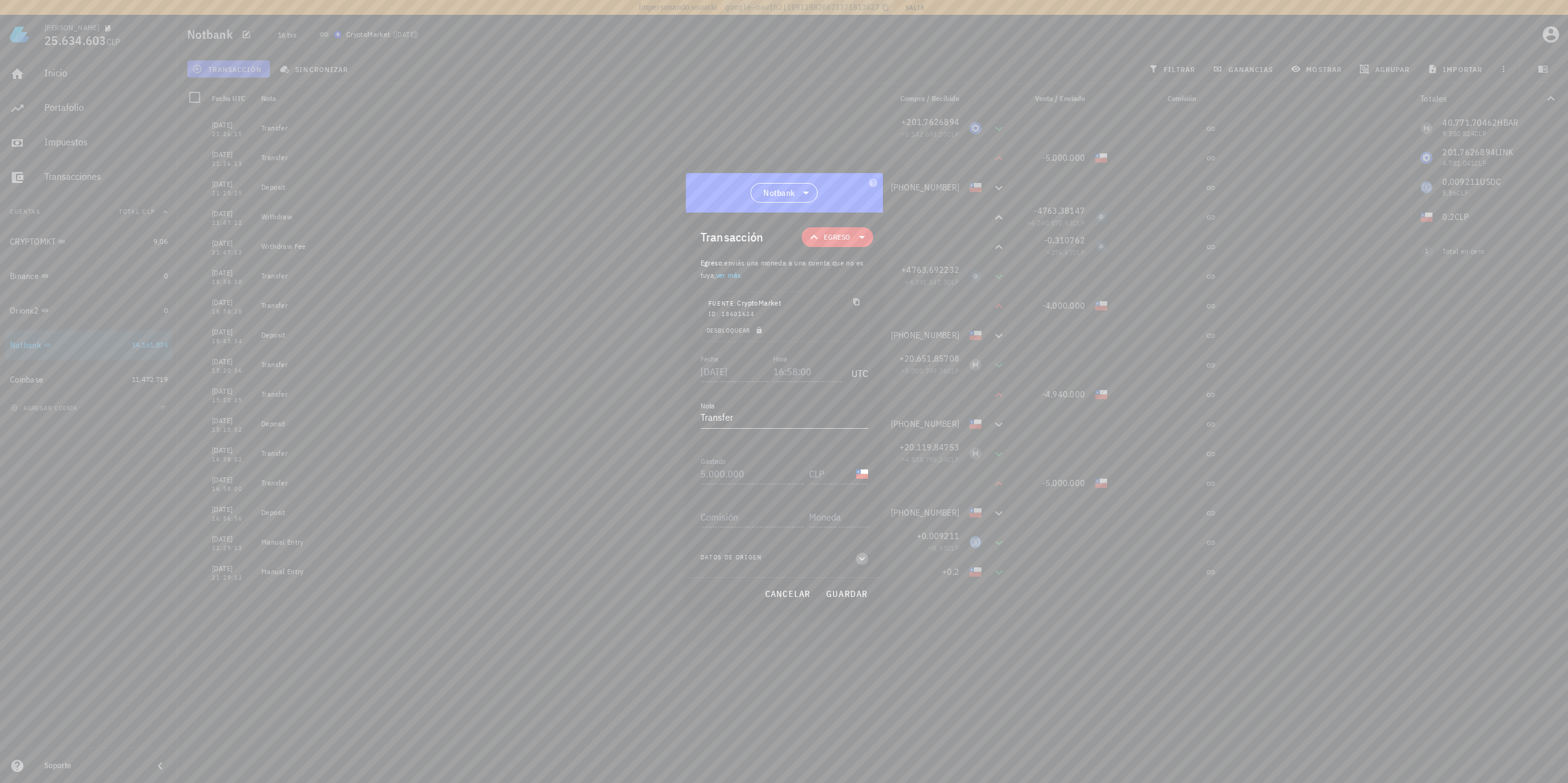
click at [787, 563] on icon "button" at bounding box center [862, 559] width 11 height 15
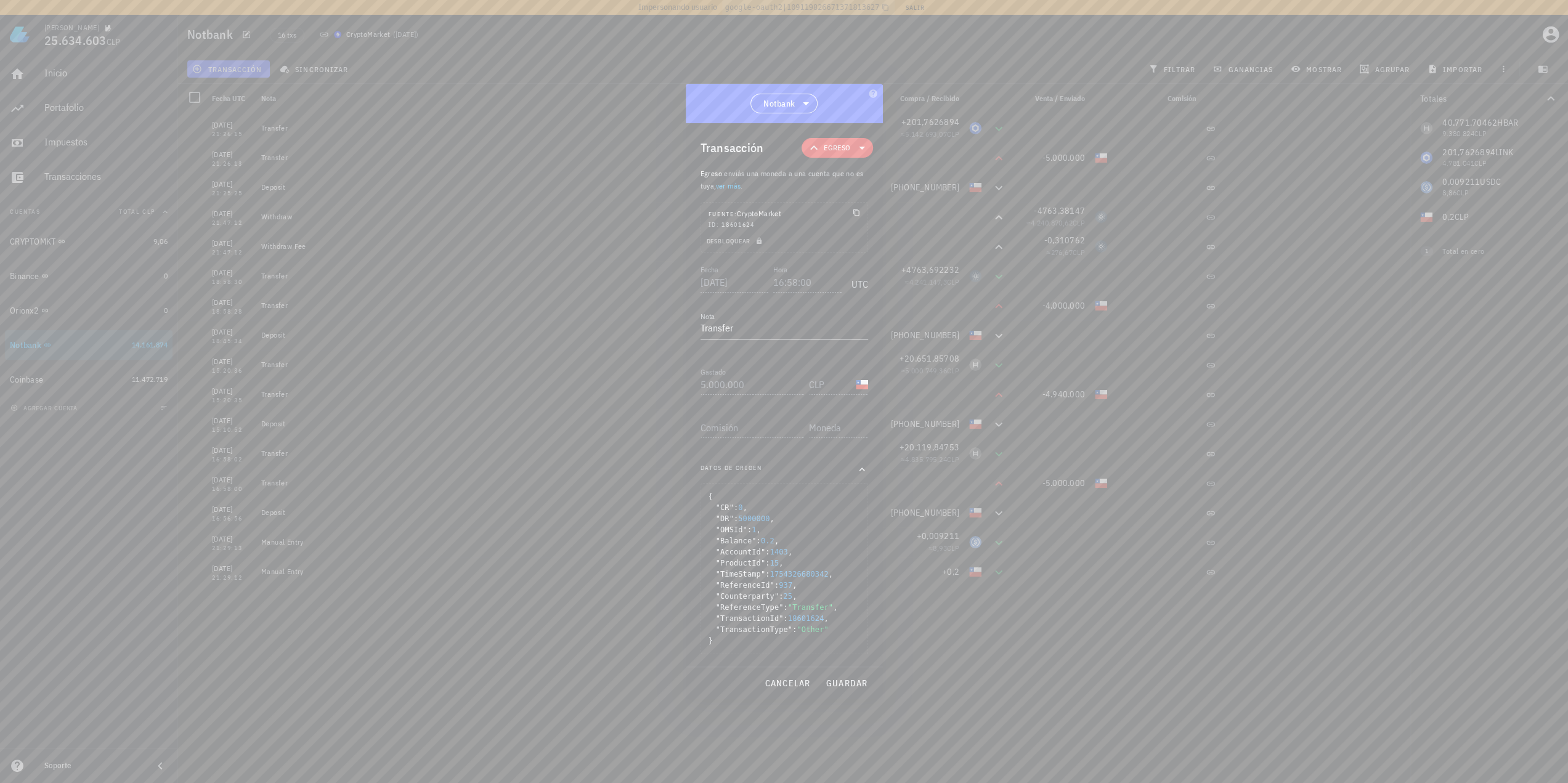
click at [703, 336] on textarea "Transfer" at bounding box center [784, 329] width 167 height 20
click at [787, 680] on span "cancelar" at bounding box center [787, 683] width 46 height 11
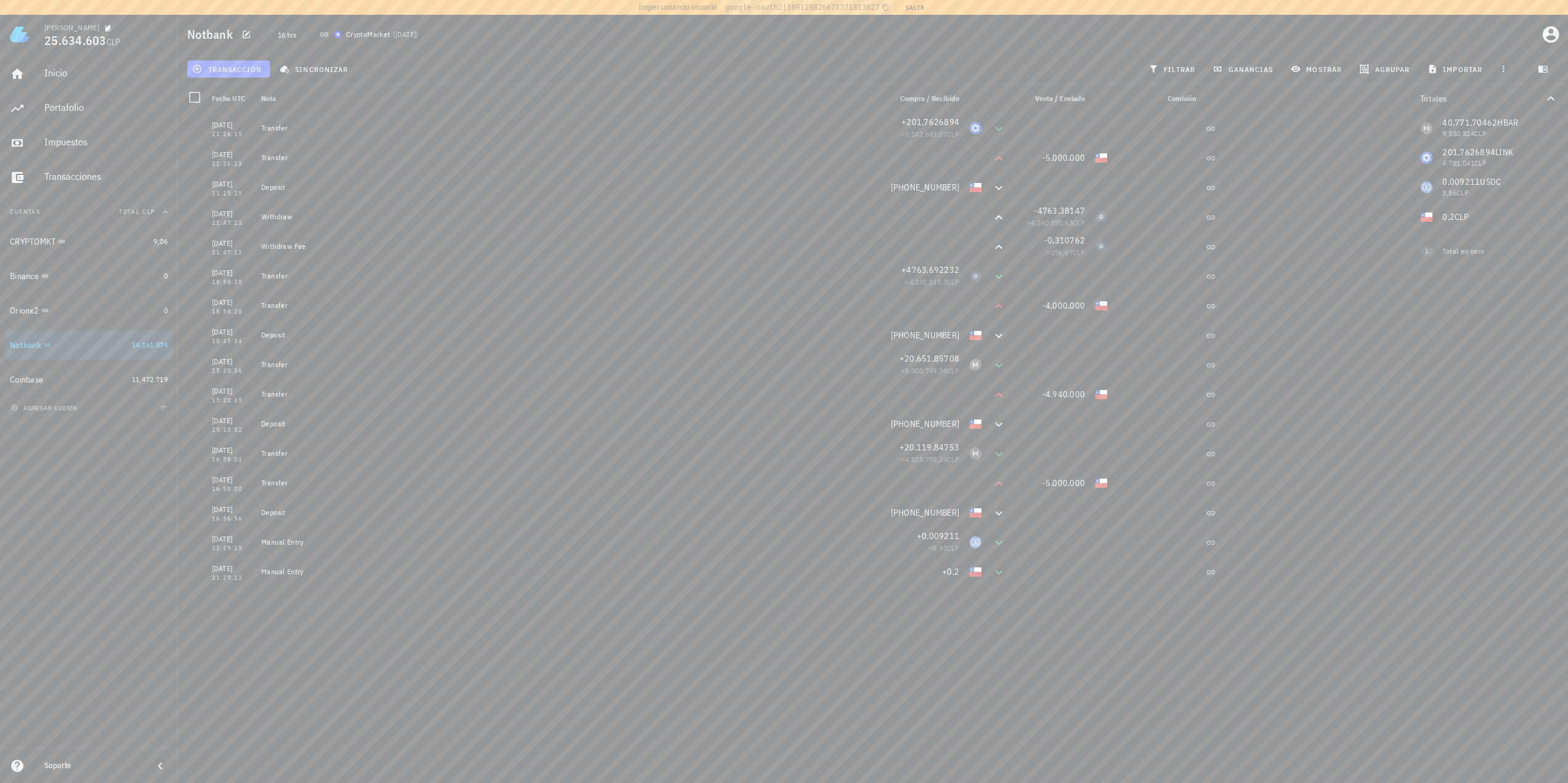
drag, startPoint x: 489, startPoint y: 635, endPoint x: 469, endPoint y: 643, distance: 21.5
click at [486, 635] on div "21/08/2025 21:26:15 Transfer +201,7626894 ≈ 5.142.693,07 CLP 21/08/2025 21:26:1…" at bounding box center [715, 451] width 1075 height 675
click at [488, 59] on div "transacción sincronizar filtrar ganancias mostrar agrupar importar" at bounding box center [873, 68] width 1375 height 29
click at [79, 607] on div "Inicio Portafolio Impuestos Transacciones Cuentas Total CLP CRYPTOMKT 9,06 Bina…" at bounding box center [89, 401] width 178 height 694
